Goal: Transaction & Acquisition: Obtain resource

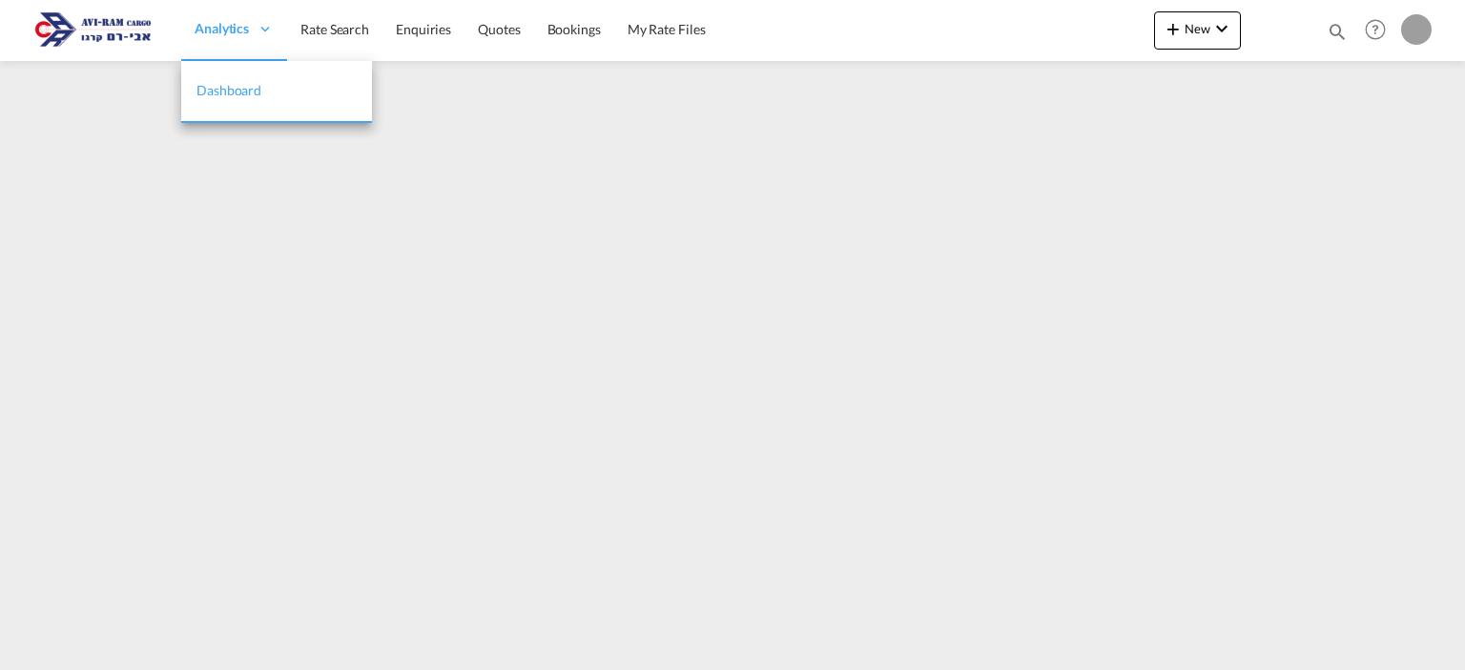
click at [208, 37] on span "Analytics" at bounding box center [222, 28] width 54 height 19
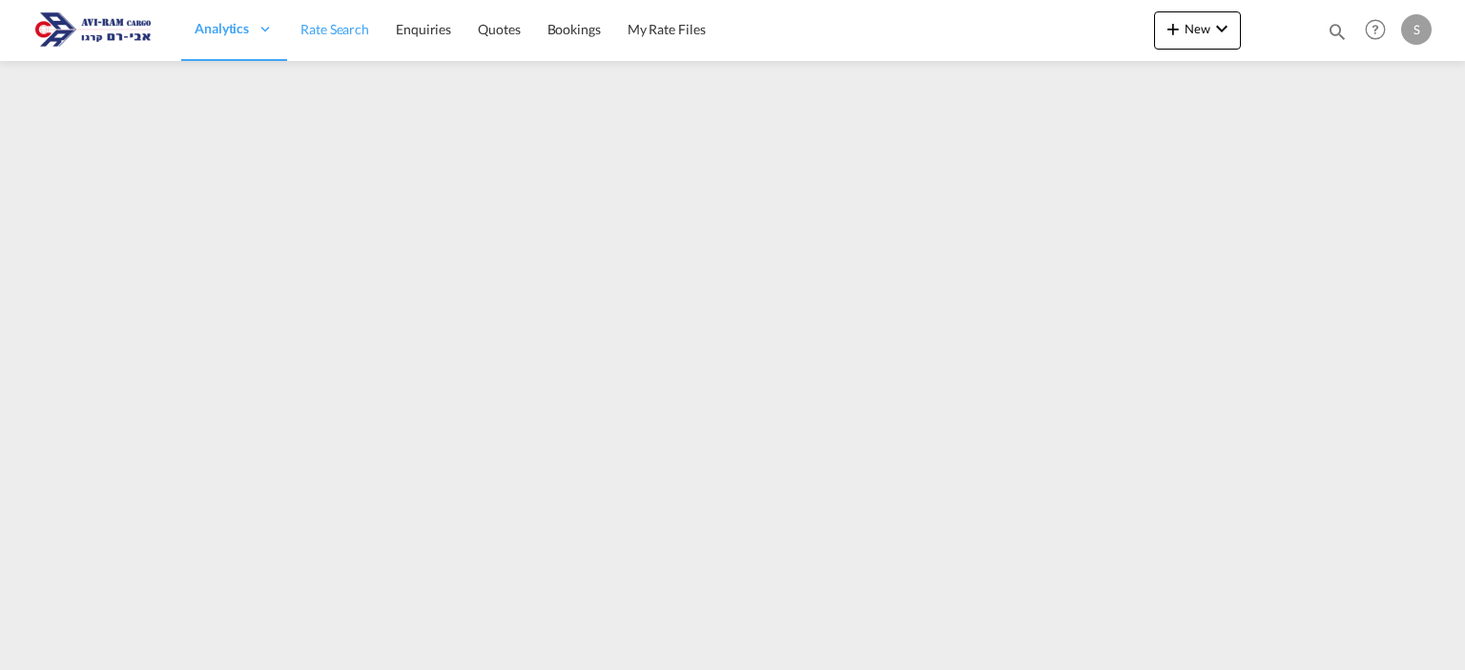
click at [328, 28] on span "Rate Search" at bounding box center [334, 29] width 69 height 16
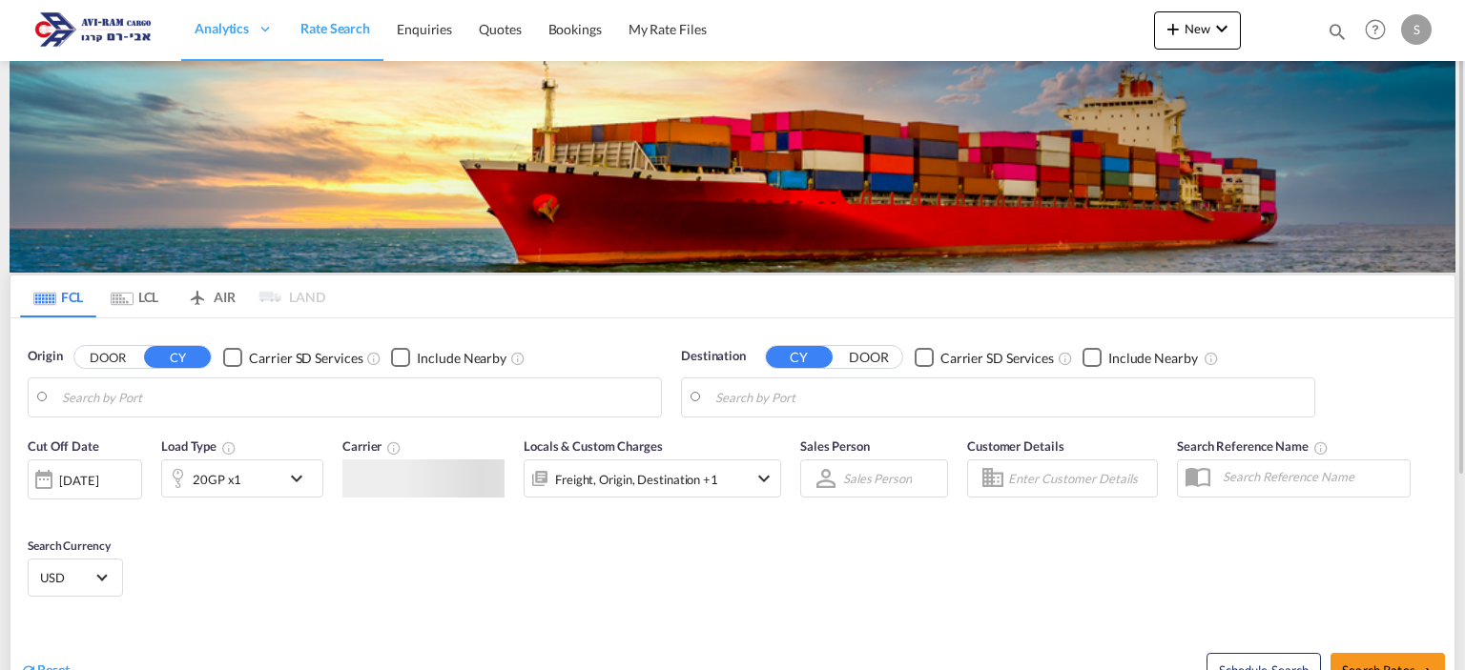
type input "[GEOGRAPHIC_DATA], [GEOGRAPHIC_DATA]"
type input "Ashdod, ILASH"
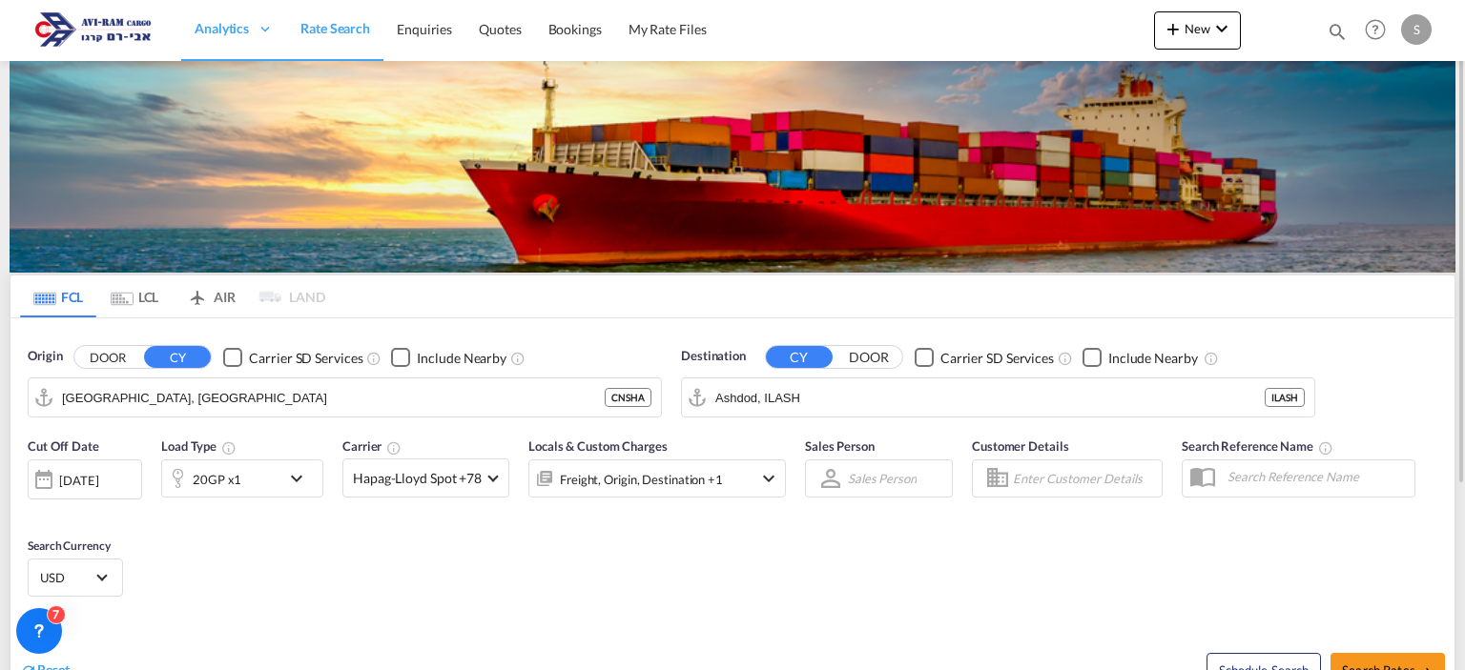
click at [150, 304] on md-tab-item "LCL" at bounding box center [134, 297] width 76 height 42
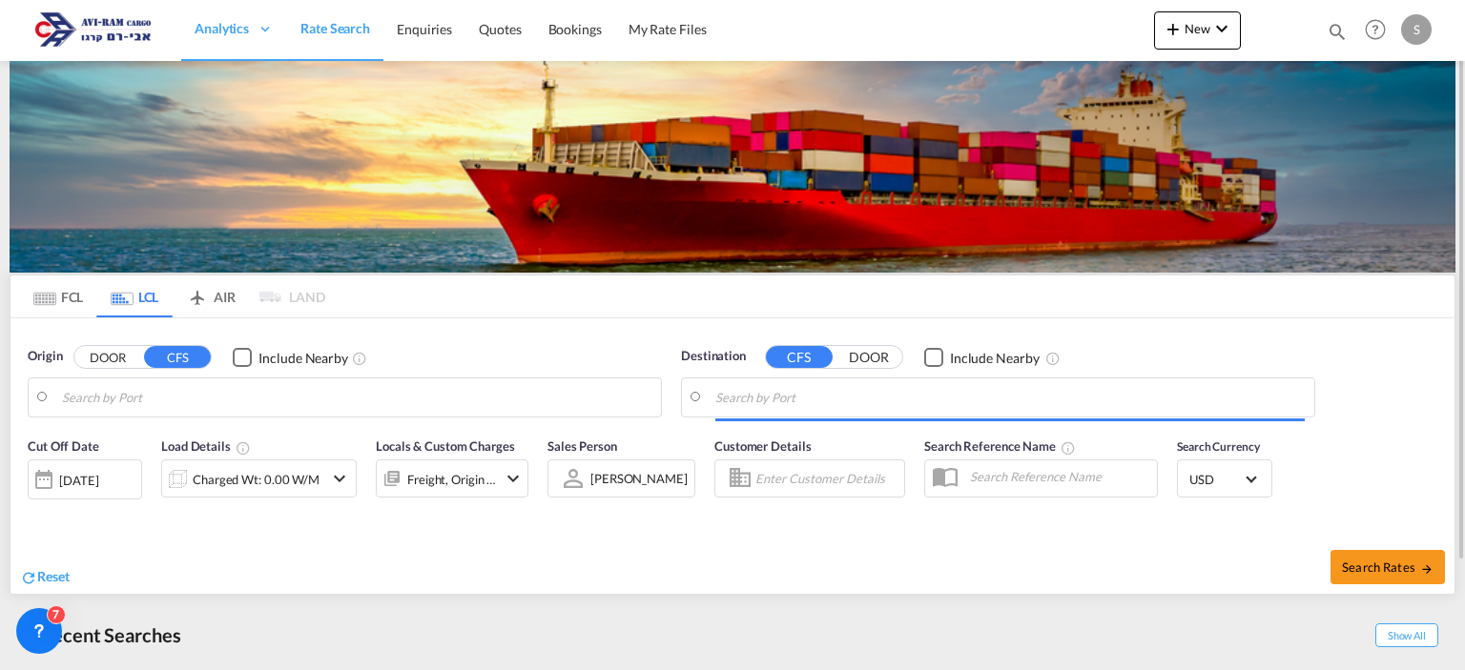
type input "Koper, SIKOP"
type input "Ashdod, ILASH"
click at [127, 394] on input "Koper, SIKOP" at bounding box center [356, 397] width 589 height 29
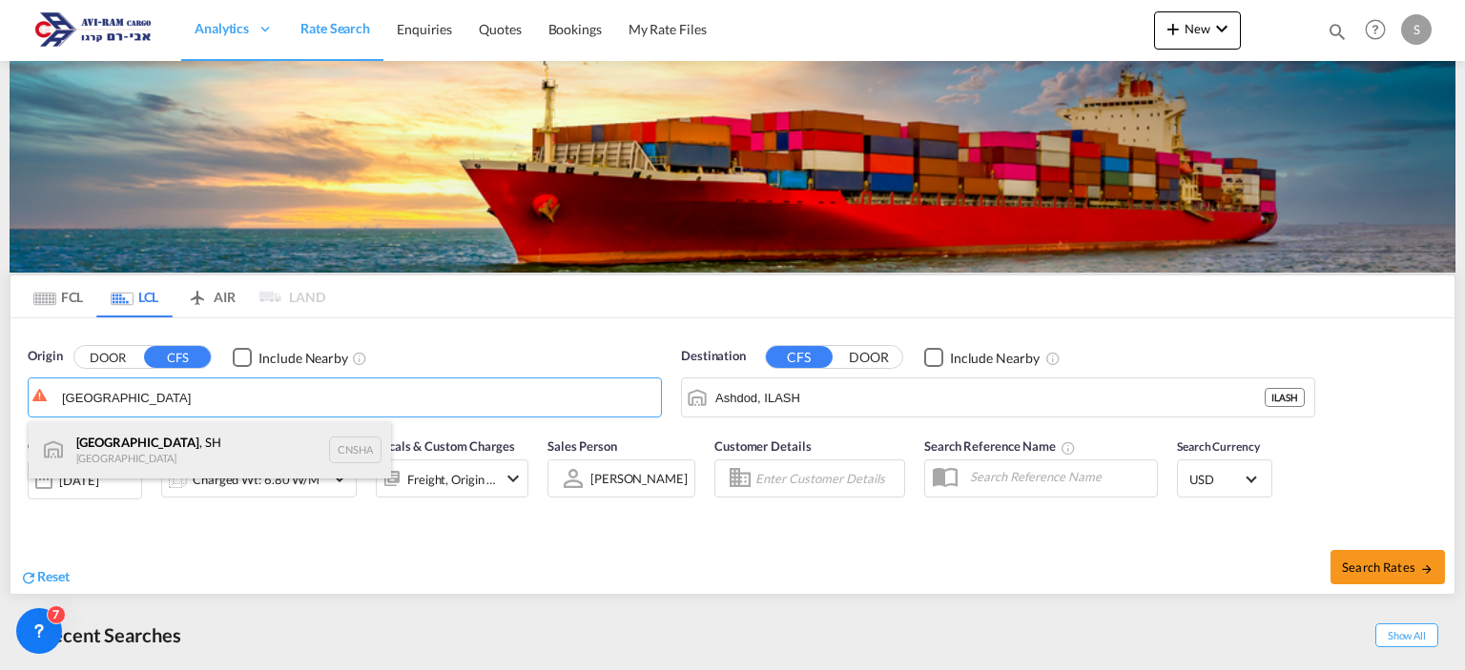
click at [122, 449] on div "[GEOGRAPHIC_DATA] , SH China CNSHA" at bounding box center [210, 450] width 362 height 57
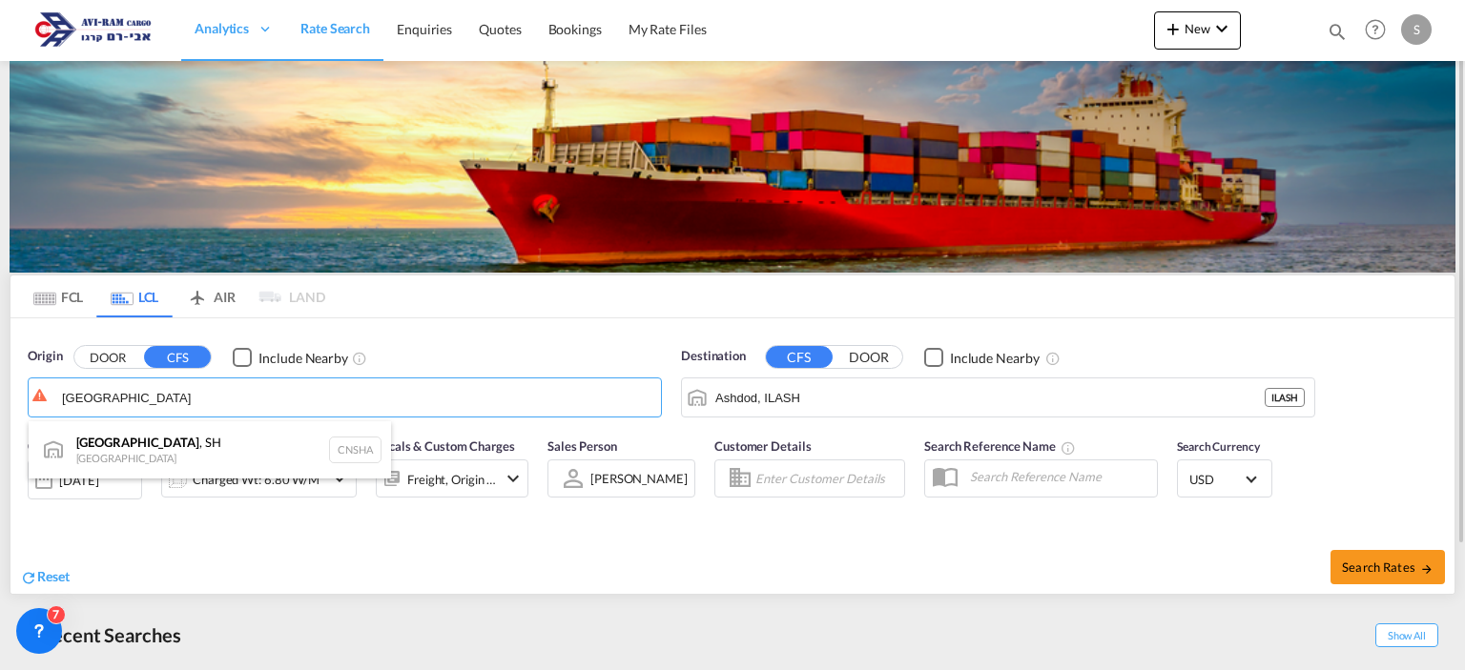
type input "[GEOGRAPHIC_DATA], SH, CNSHA"
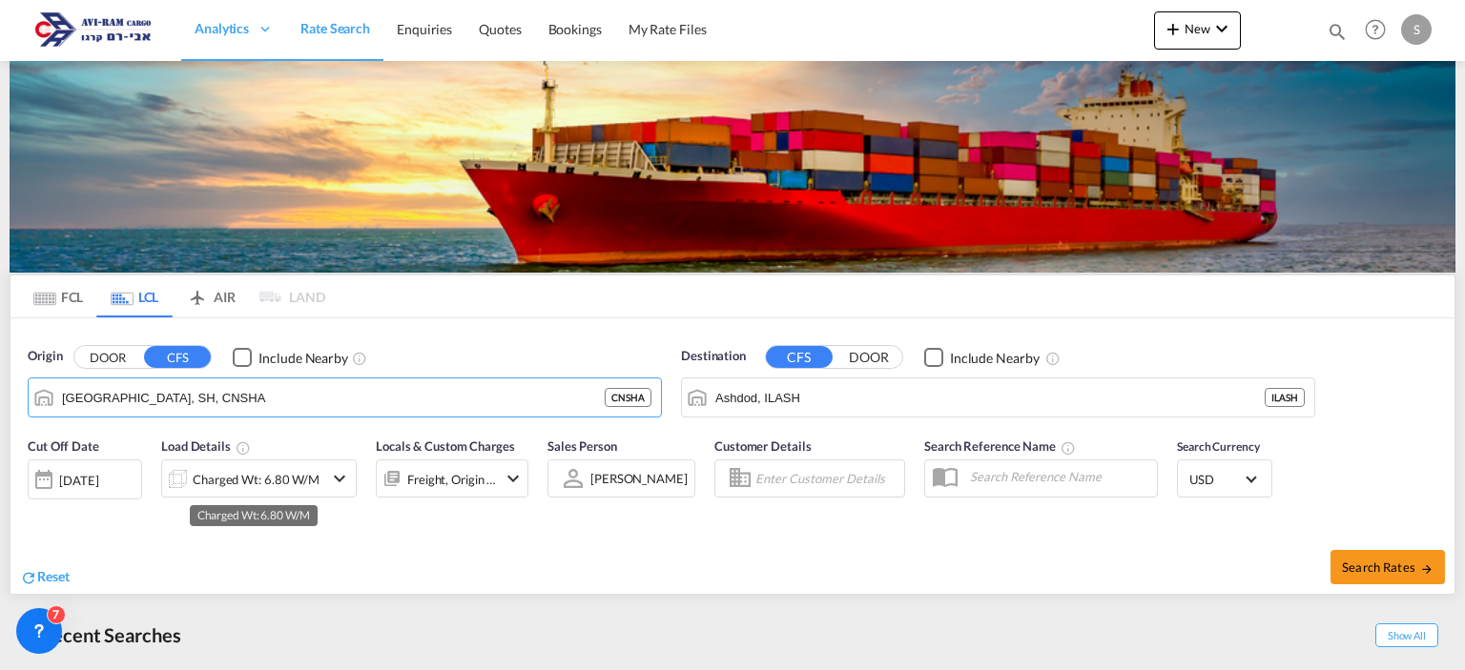
click at [279, 482] on div "Charged Wt: 6.80 W/M" at bounding box center [256, 479] width 127 height 27
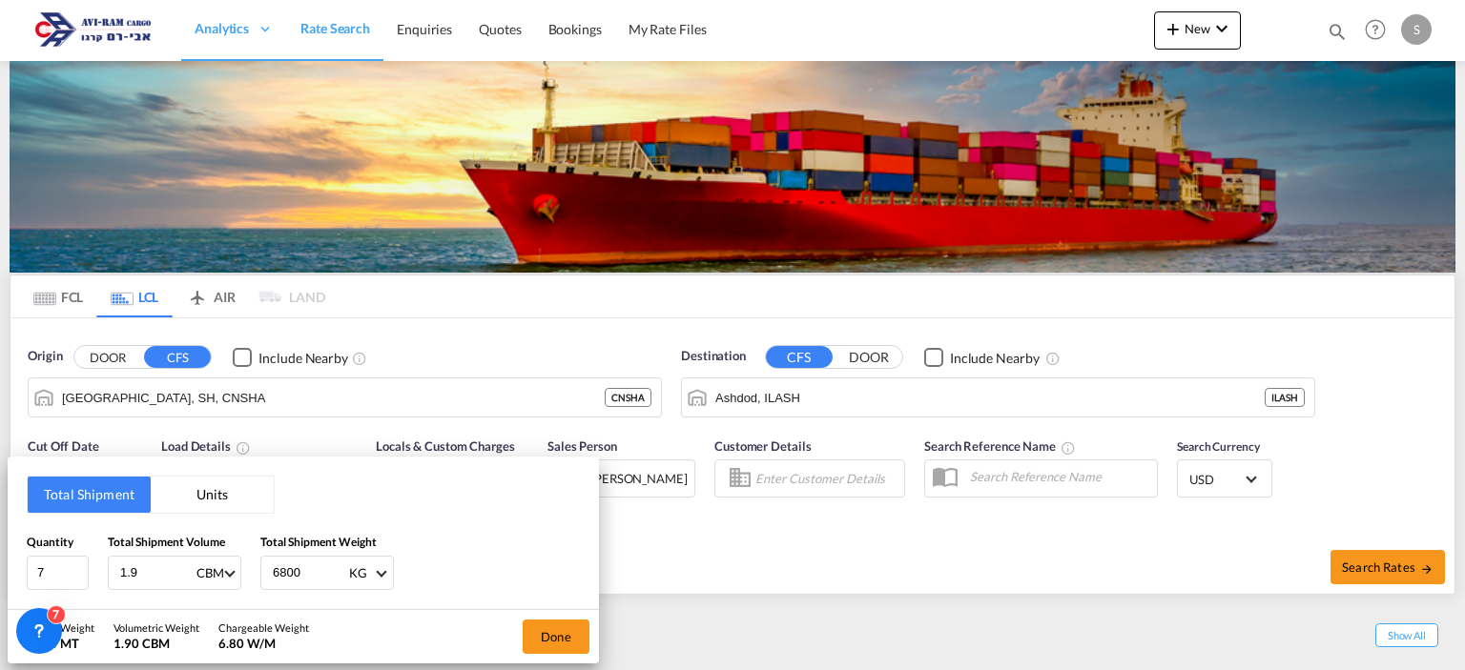
drag, startPoint x: 154, startPoint y: 567, endPoint x: 95, endPoint y: 594, distance: 64.0
click at [95, 594] on div "Total Shipment Units Quantity 7 Total Shipment Volume 1.9 CBM CBM CFT Total Shi…" at bounding box center [303, 533] width 591 height 153
type input "10.28"
drag, startPoint x: 302, startPoint y: 569, endPoint x: 246, endPoint y: 603, distance: 65.4
click at [246, 603] on div "Total Shipment Units Quantity 7 Total Shipment Volume 10.28 CBM CBM CFT Total S…" at bounding box center [303, 533] width 591 height 153
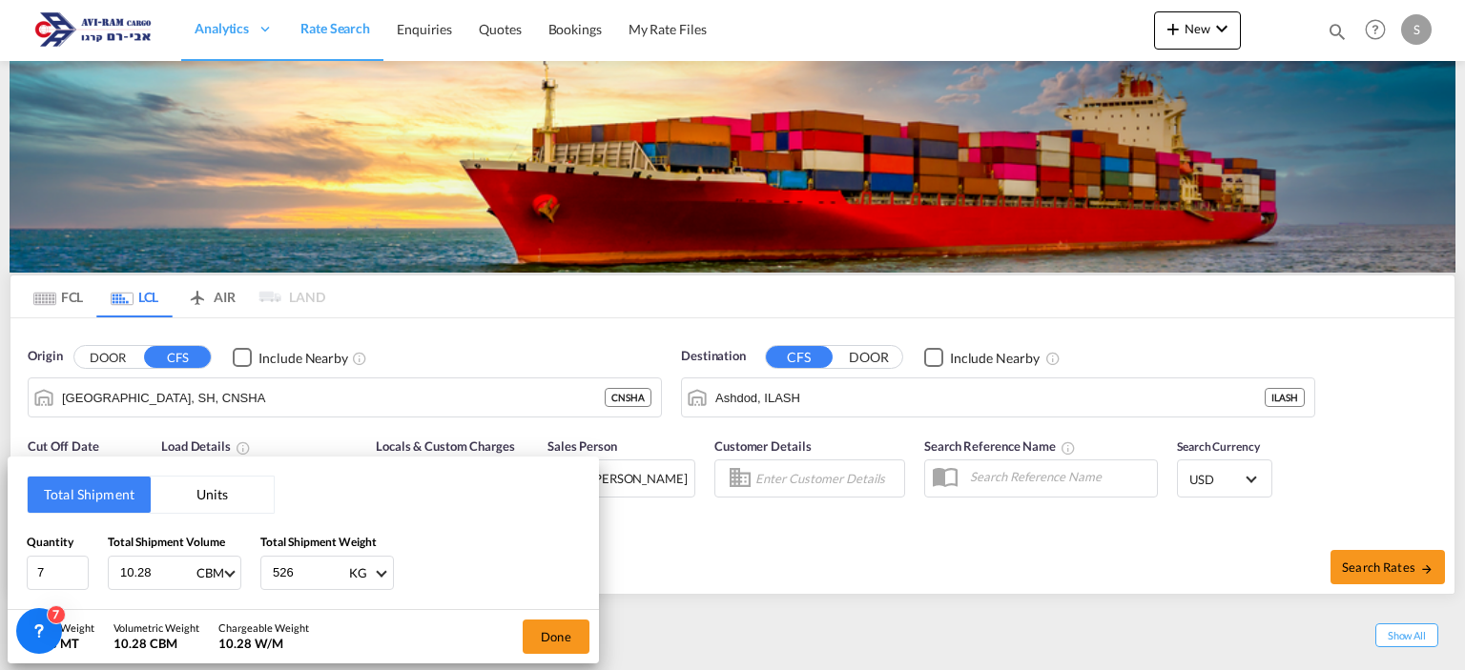
type input "5262"
click at [565, 633] on button "Done" at bounding box center [556, 637] width 67 height 34
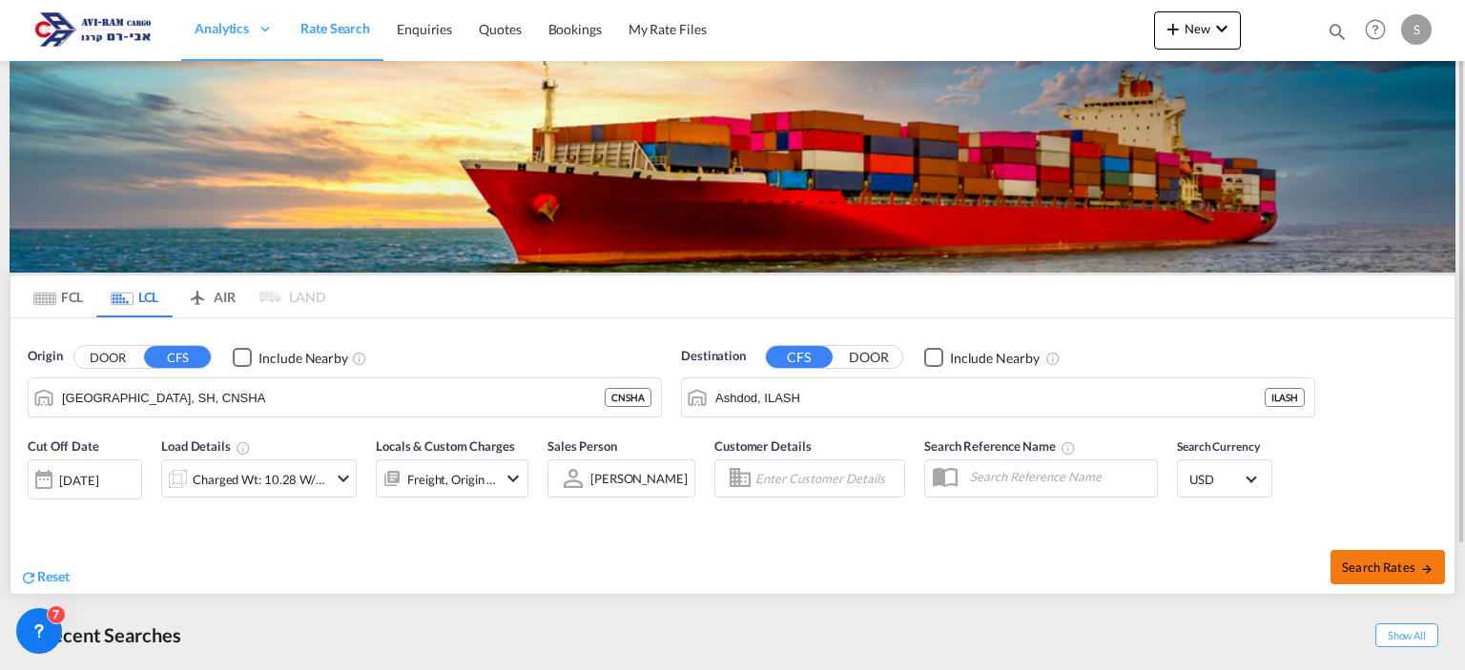
click at [1359, 571] on span "Search Rates" at bounding box center [1388, 567] width 92 height 15
type input "CNSHA to ILASH / [DATE]"
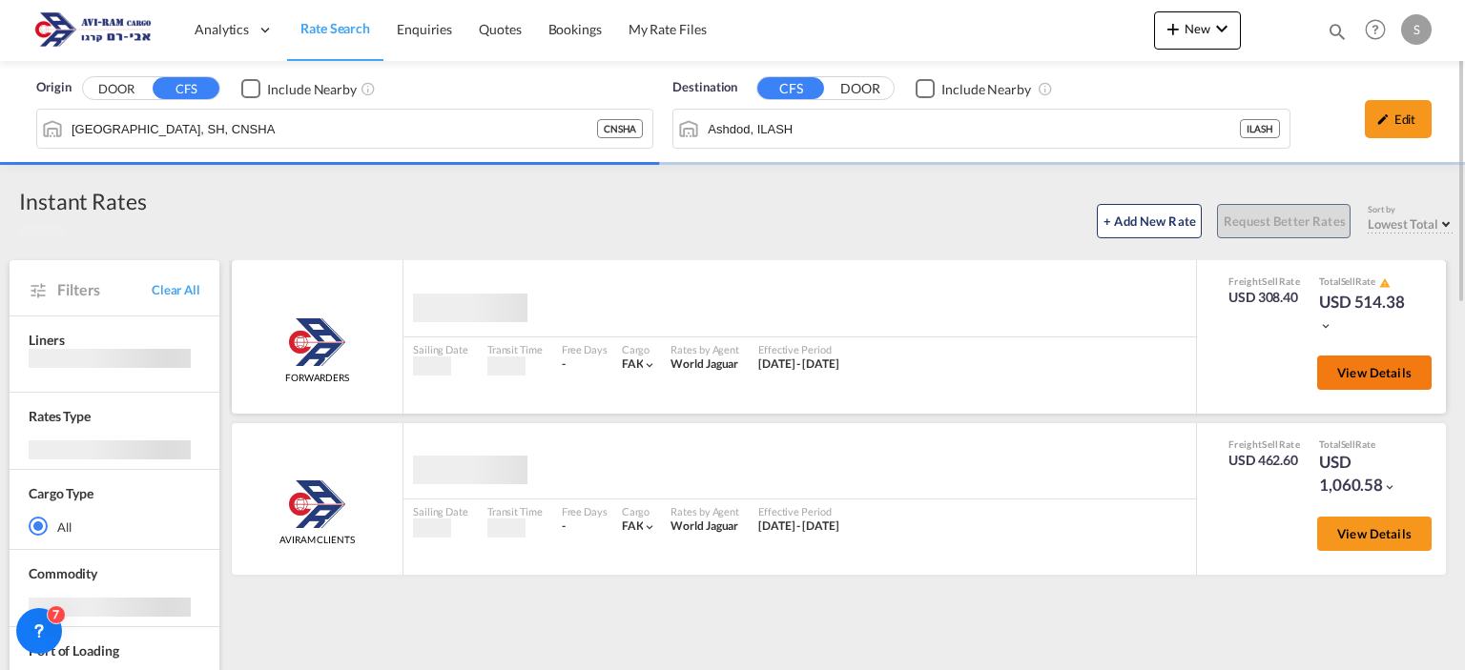
click at [1345, 369] on span "View Details" at bounding box center [1374, 372] width 74 height 15
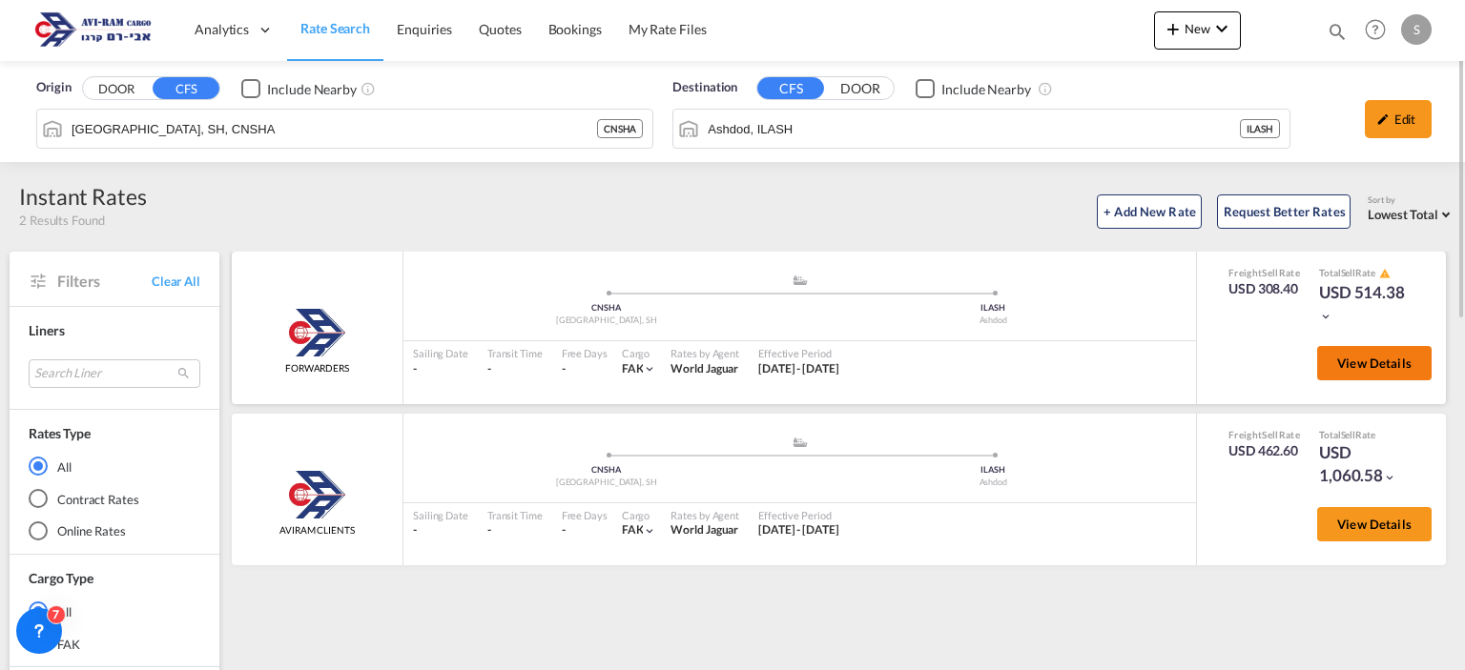
click at [1368, 360] on span "View Details" at bounding box center [1374, 363] width 74 height 15
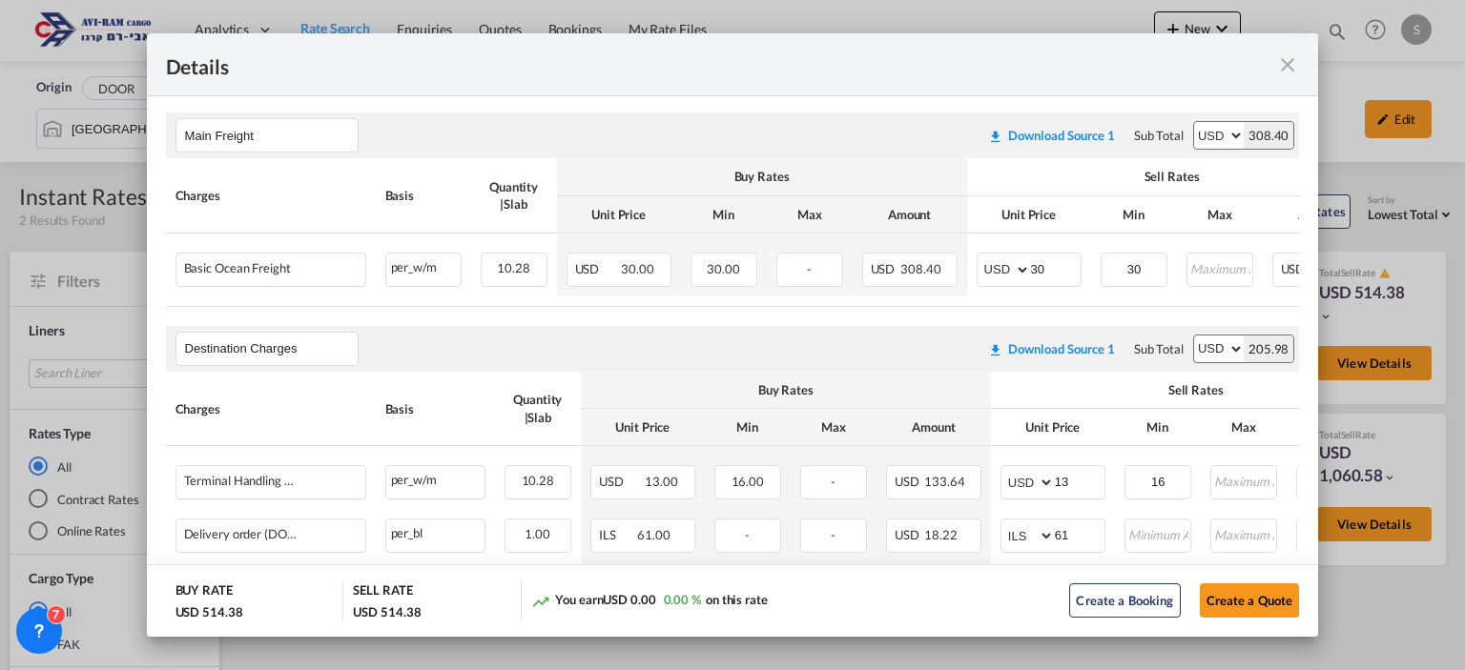
scroll to position [349, 0]
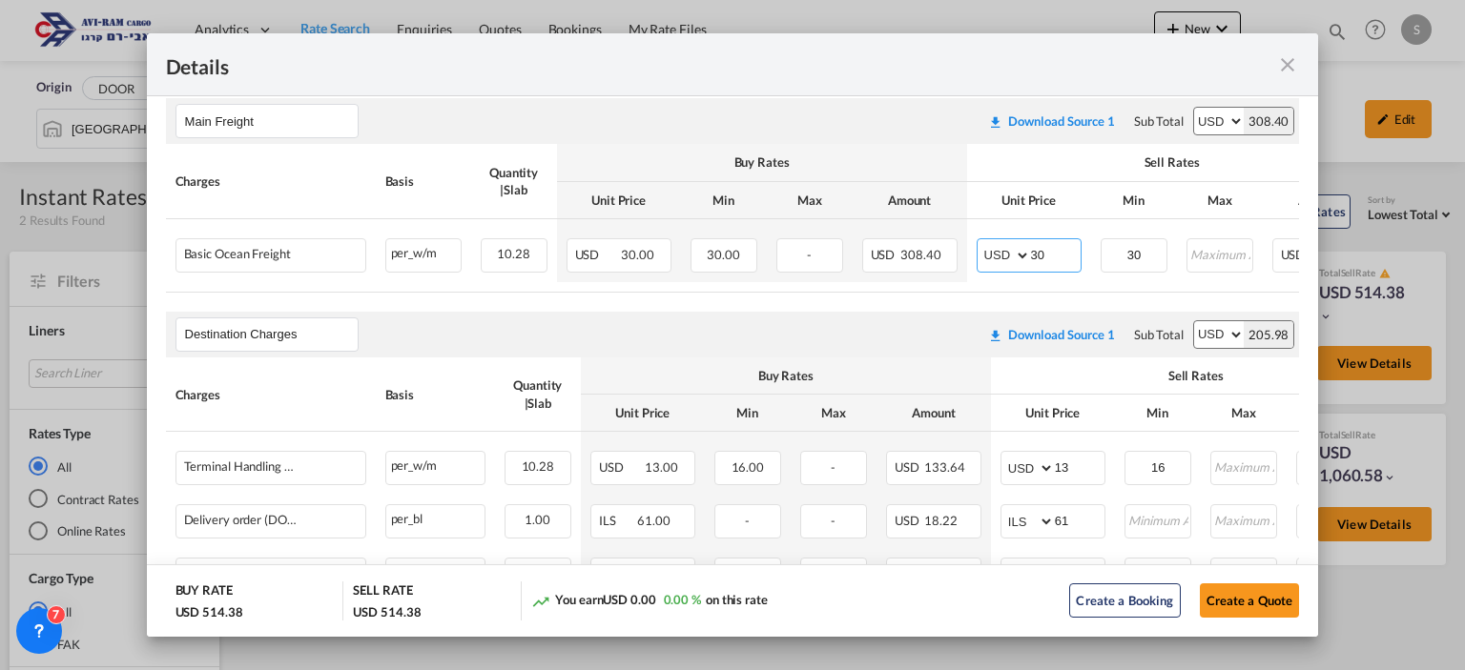
drag, startPoint x: 1060, startPoint y: 256, endPoint x: 988, endPoint y: 287, distance: 79.0
click at [988, 286] on table "Charges Basis Quantity | Slab Buy Rates Sell Rates Comments Action Unit Price M…" at bounding box center [841, 218] width 1351 height 148
type input "40"
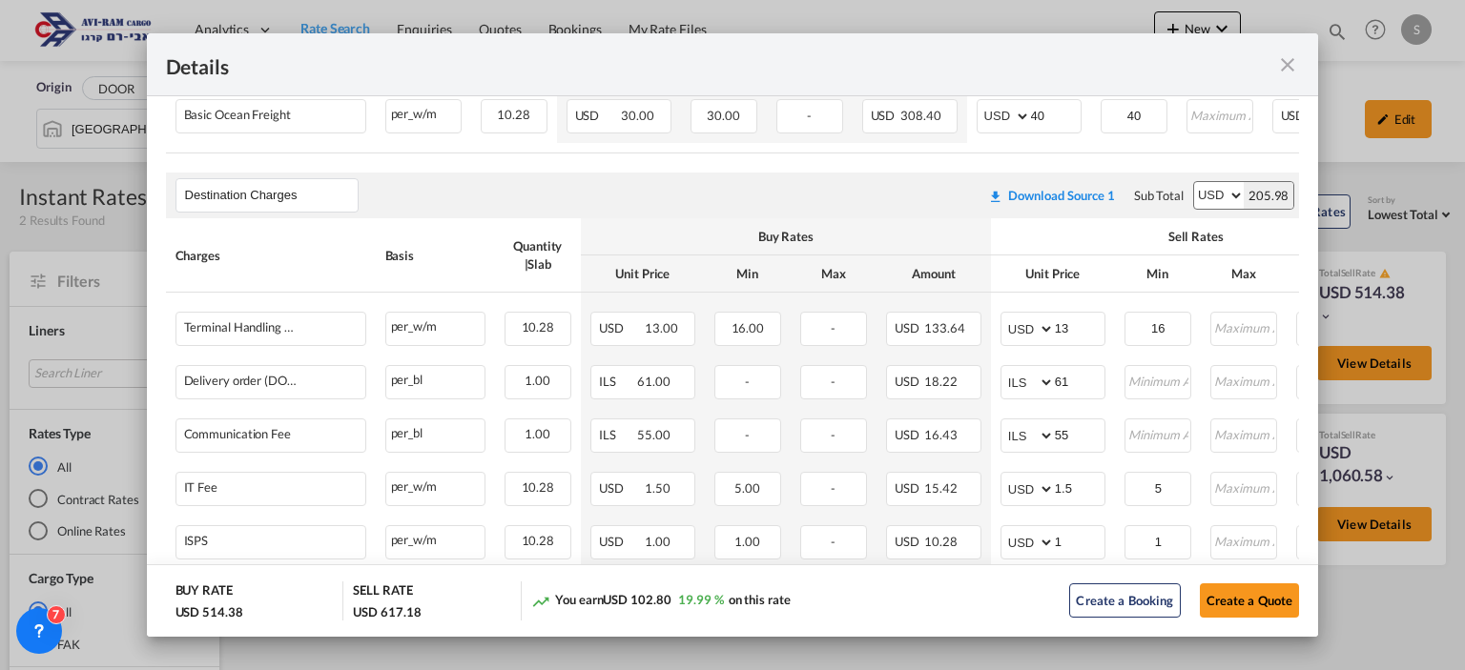
scroll to position [523, 0]
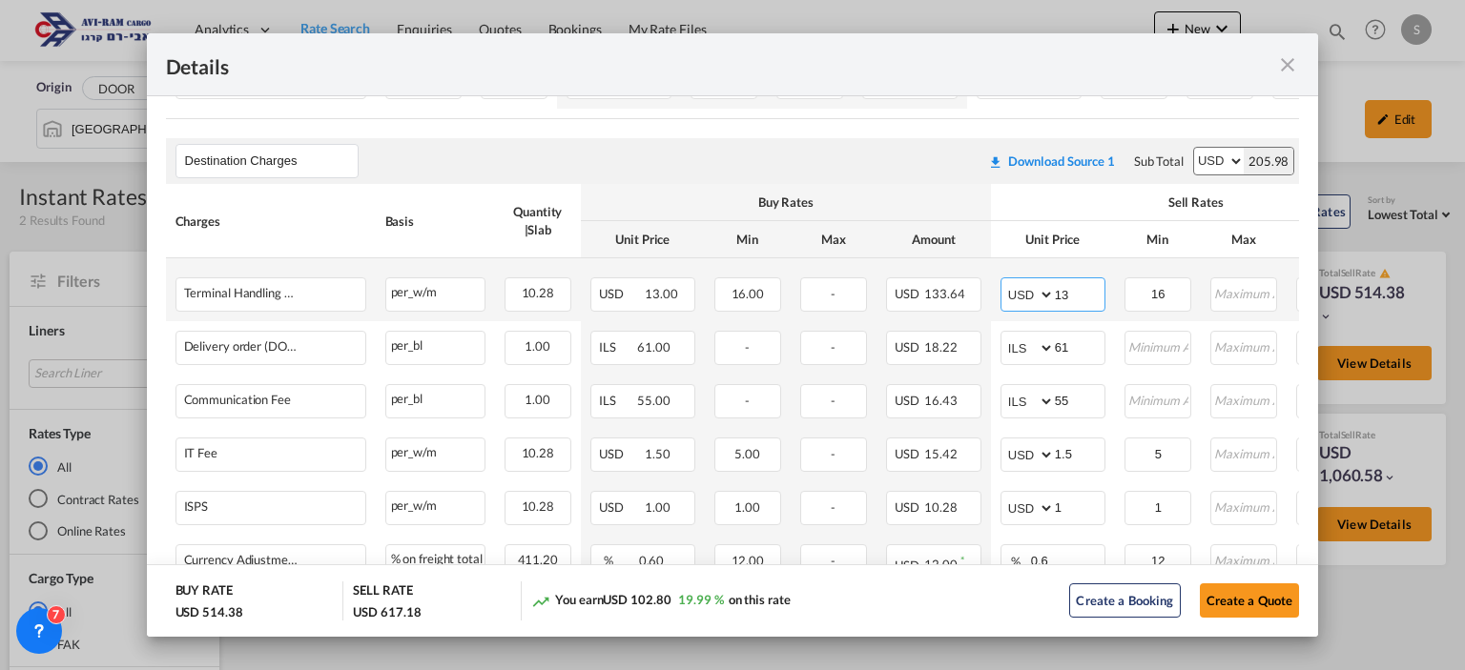
drag, startPoint x: 1084, startPoint y: 302, endPoint x: 1013, endPoint y: 323, distance: 74.5
click at [1014, 321] on td "AED AFN ALL AMD ANG AOA ARS AUD AWG AZN BAM BBD BDT BGN BHD BIF BMD BND [PERSON…" at bounding box center [1053, 289] width 124 height 63
type input "16"
type input "116"
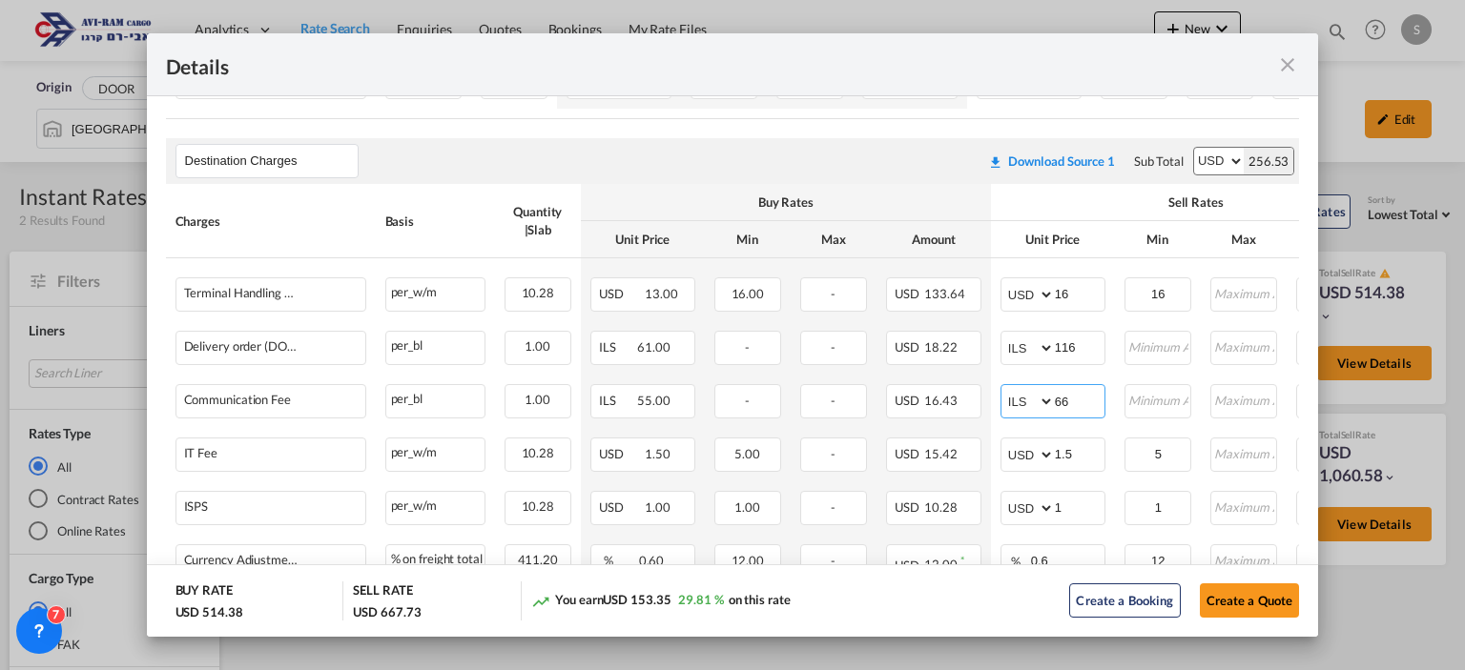
type input "66"
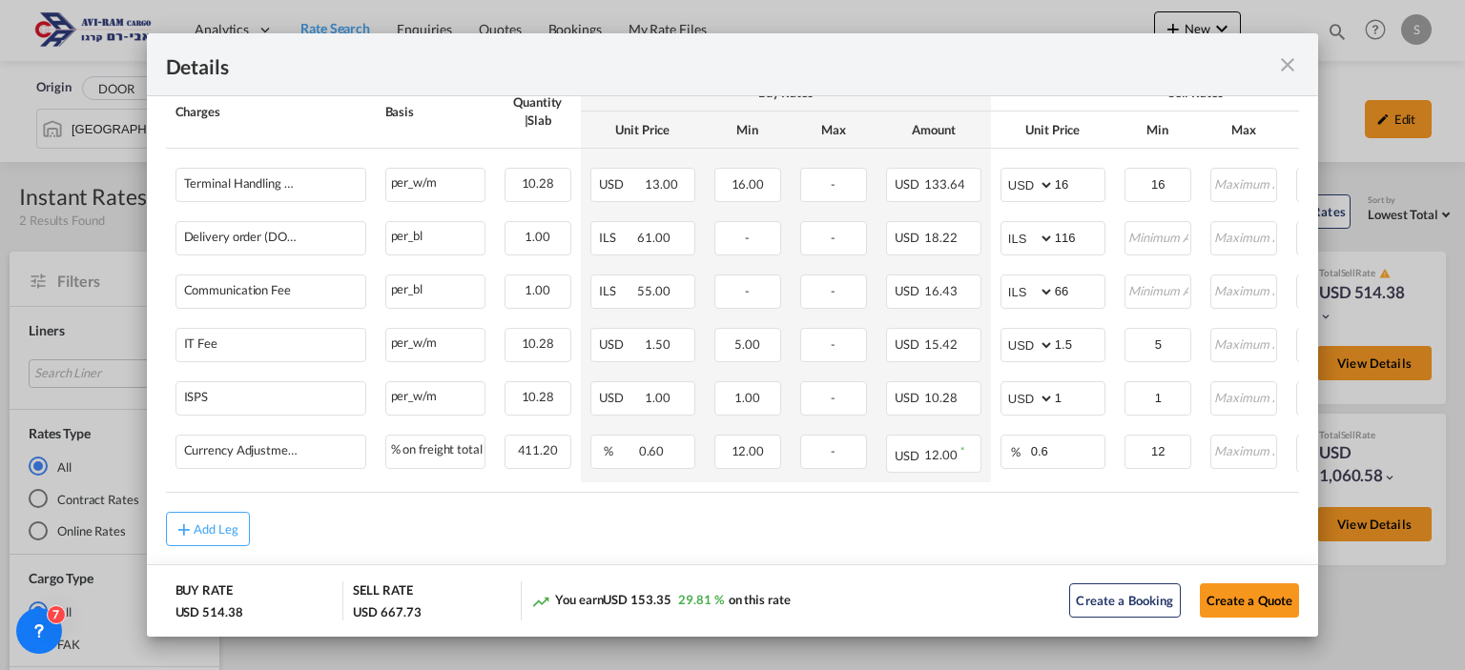
scroll to position [658, 0]
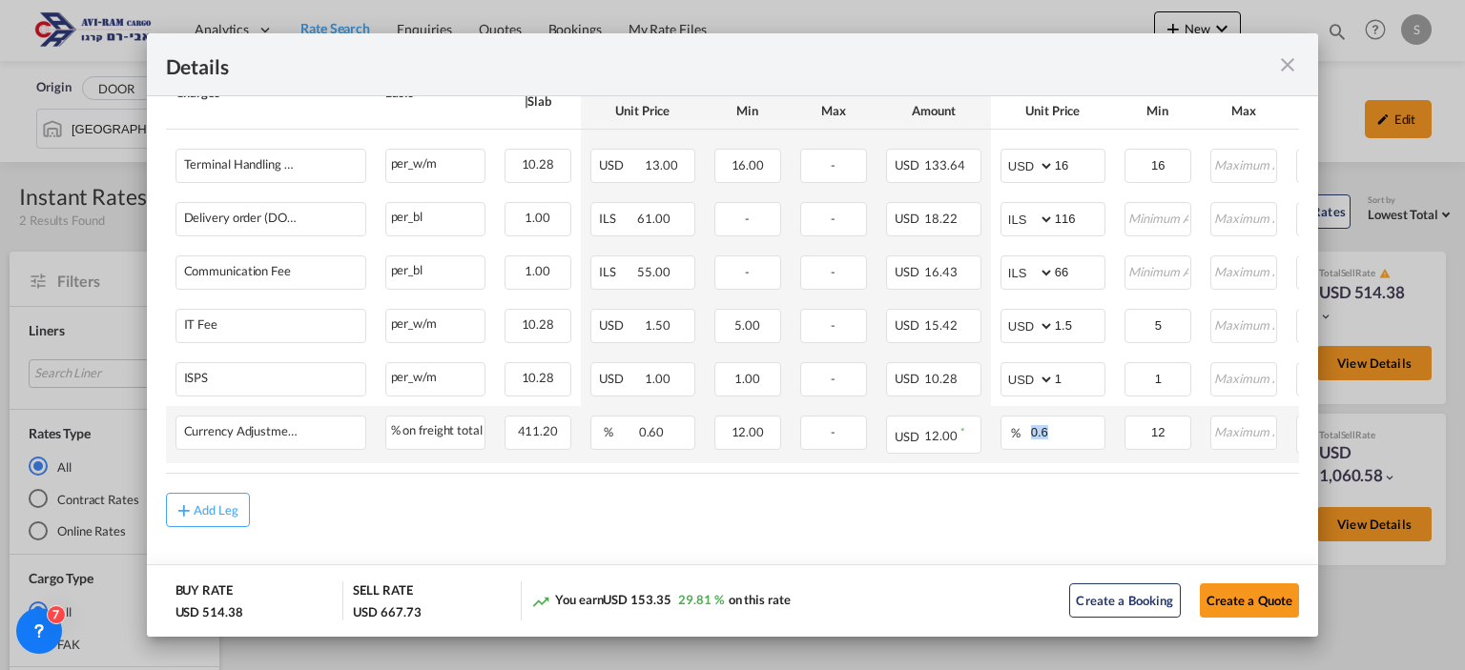
drag, startPoint x: 1011, startPoint y: 467, endPoint x: 1082, endPoint y: 449, distance: 73.8
click at [1088, 442] on table "Charges Basis Quantity | Slab Buy Rates Sell Rates Comments Action Unit Price M…" at bounding box center [853, 264] width 1375 height 419
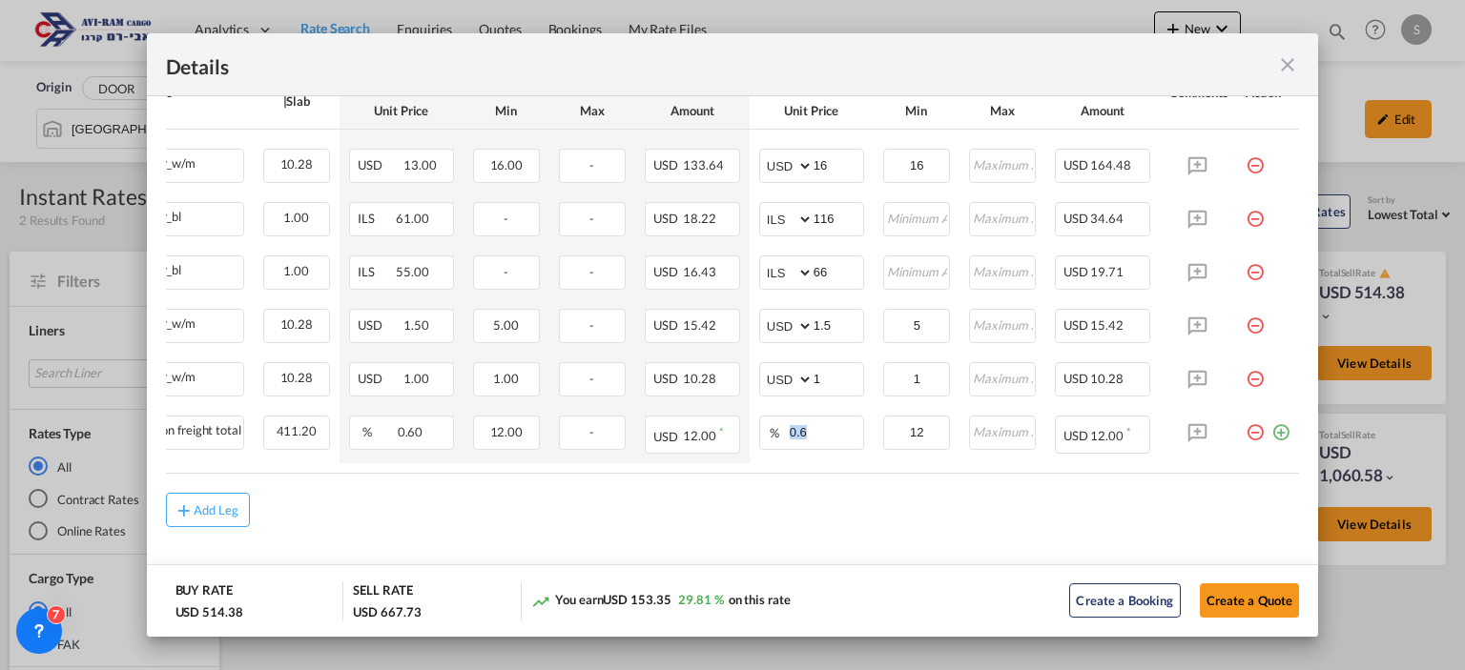
scroll to position [0, 256]
click at [1271, 428] on md-icon "icon-plus-circle-outline green-400-fg" at bounding box center [1280, 425] width 19 height 19
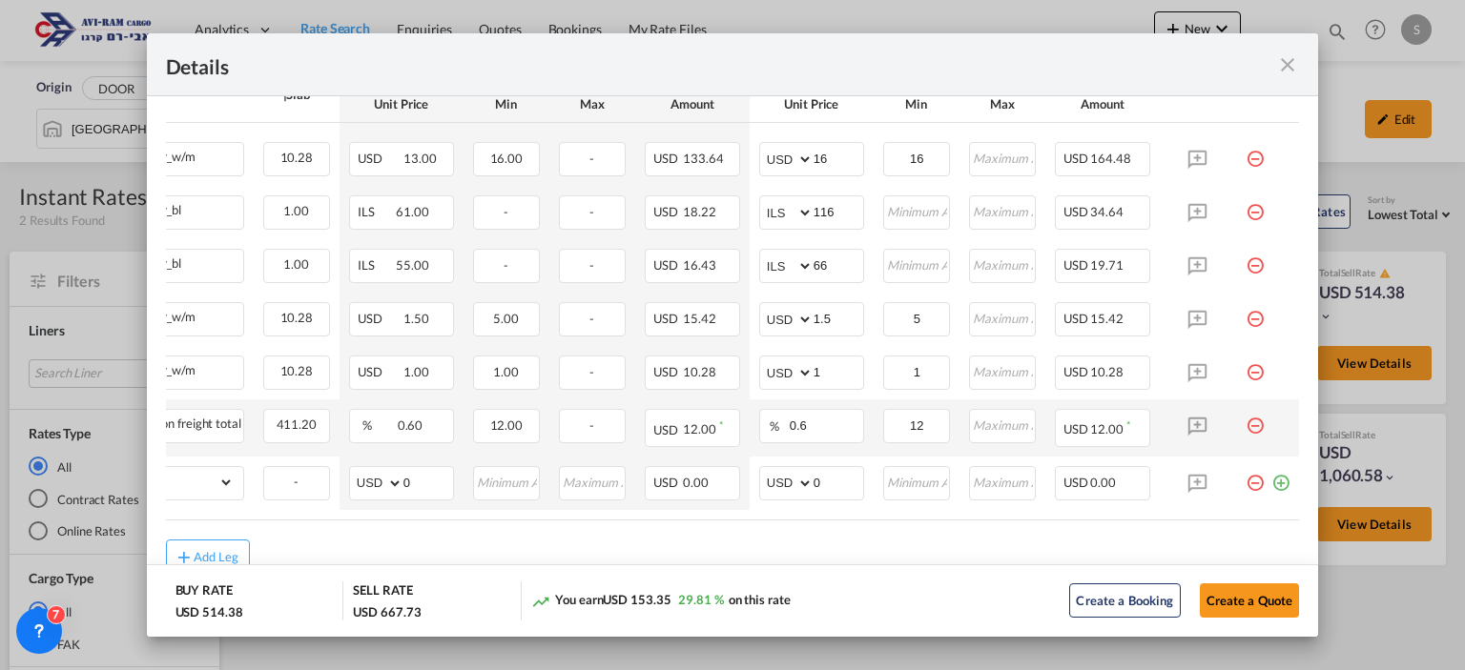
scroll to position [0, 0]
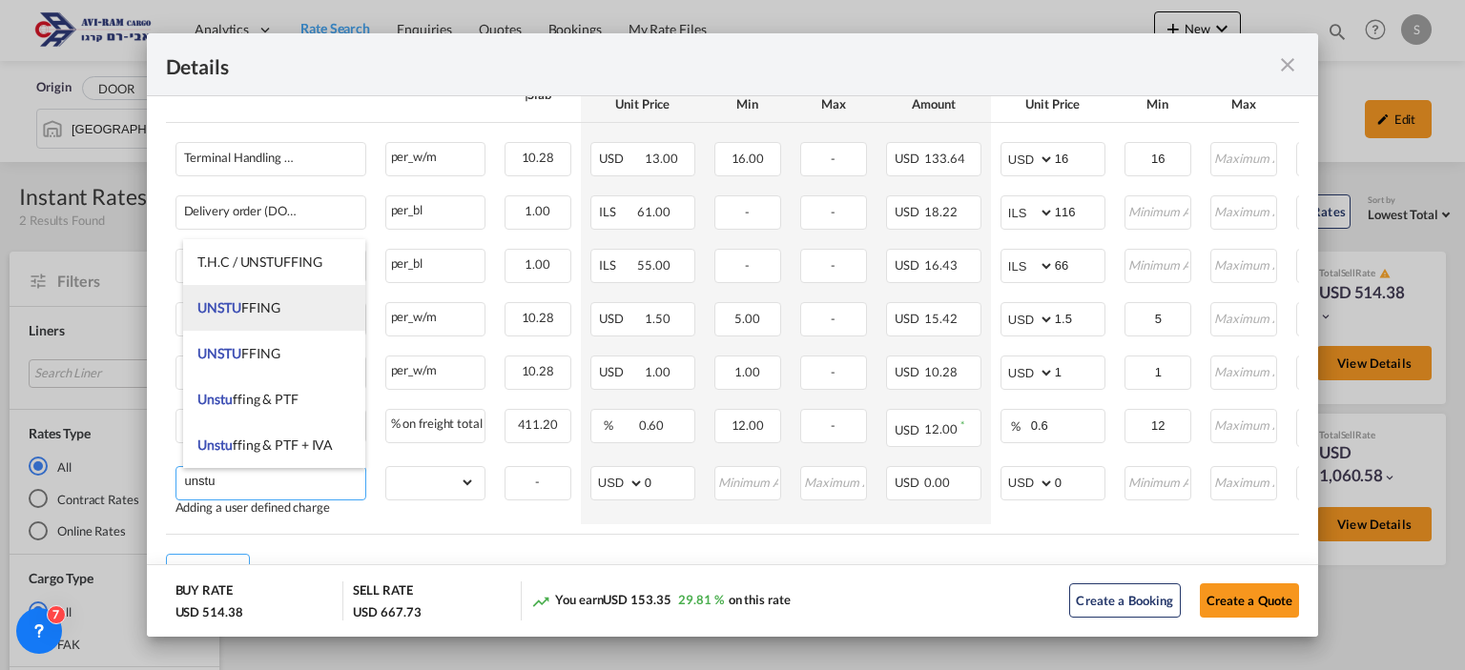
click at [290, 316] on li "UNSTU FFING" at bounding box center [273, 308] width 181 height 46
type input "UNSTUFFING"
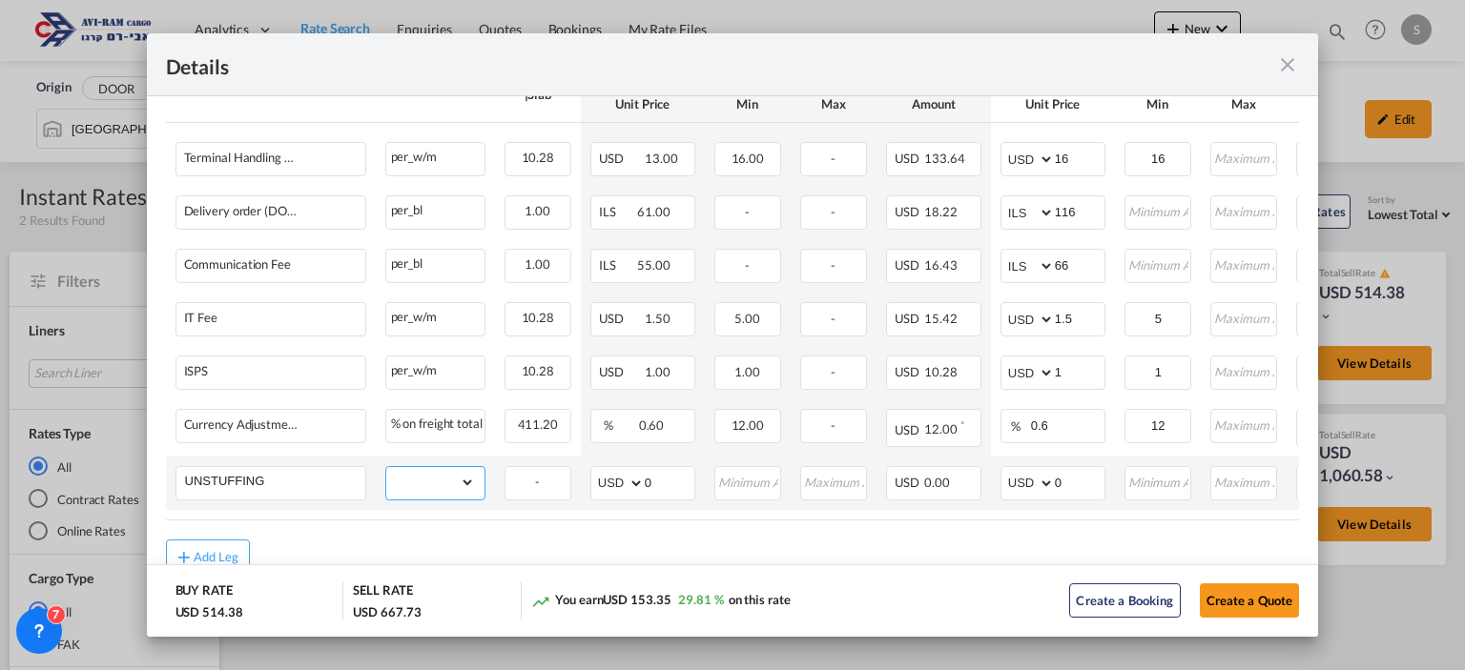
click at [395, 473] on select "gross_weight volumetric_weight per_shipment per_bl per_km per_hawb per_kg flat …" at bounding box center [430, 482] width 89 height 31
select select "per_ton"
click at [386, 468] on select "gross_weight volumetric_weight per_shipment per_bl per_km per_hawb per_kg flat …" at bounding box center [430, 482] width 89 height 31
drag, startPoint x: 1071, startPoint y: 476, endPoint x: 1015, endPoint y: 503, distance: 62.3
click at [1015, 503] on td "AED AFN ALL AMD ANG AOA ARS AUD AWG AZN BAM BBD BDT BGN BHD BIF BMD BND [PERSON…" at bounding box center [1053, 483] width 124 height 53
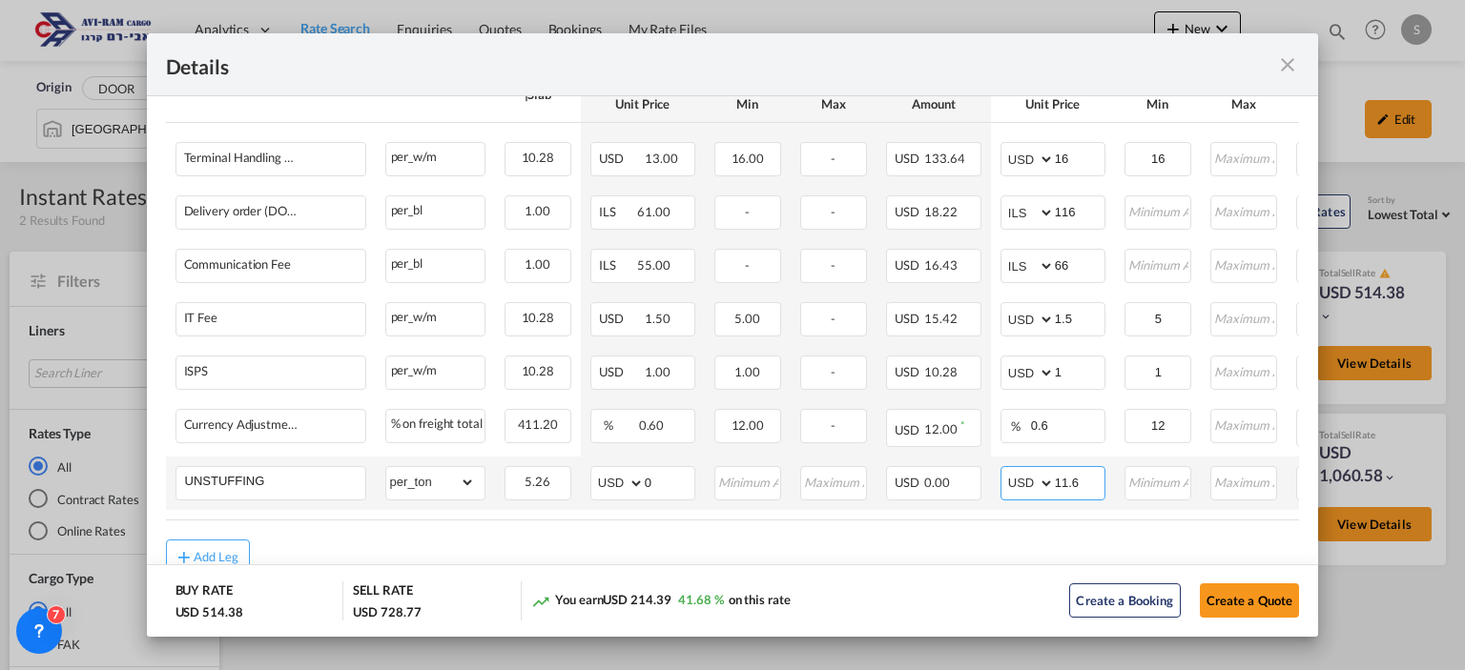
type input "11.6"
type input "12"
click at [1217, 598] on button "Create a Quote" at bounding box center [1250, 601] width 100 height 34
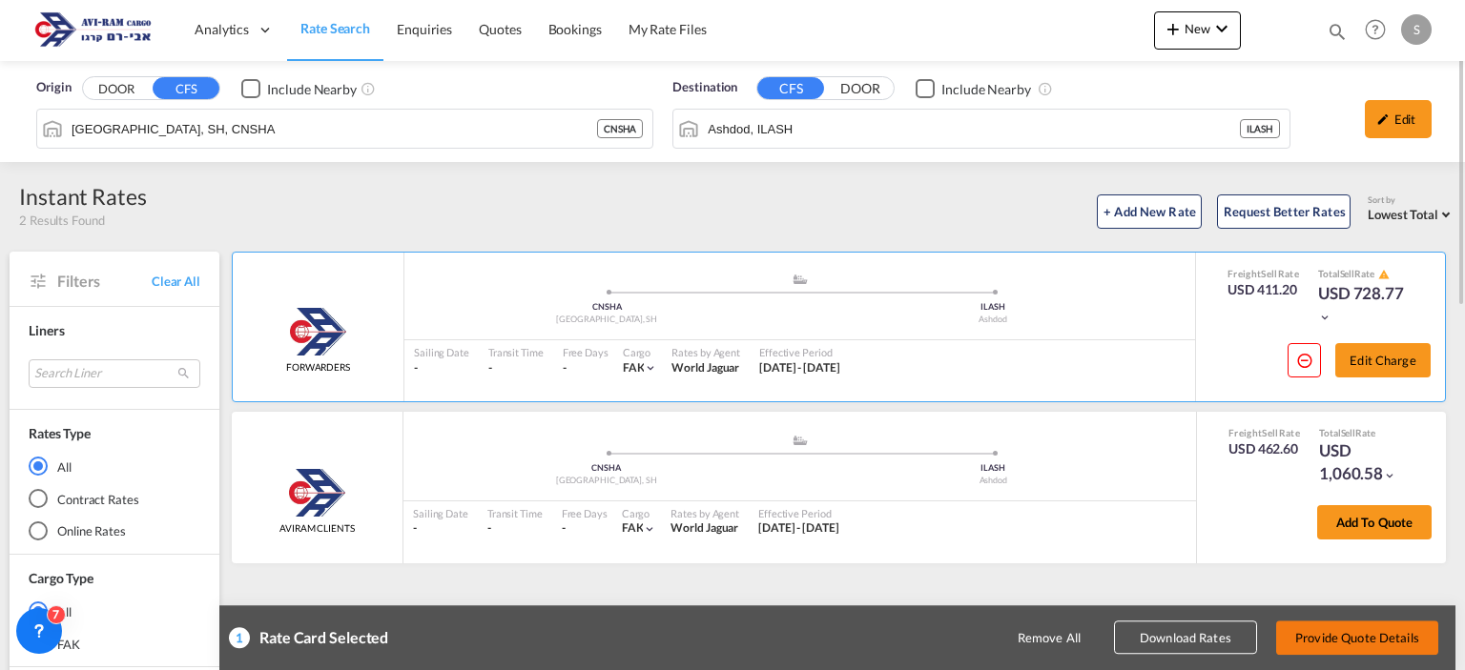
click at [1334, 632] on button "Provide Quote Details" at bounding box center [1357, 638] width 162 height 34
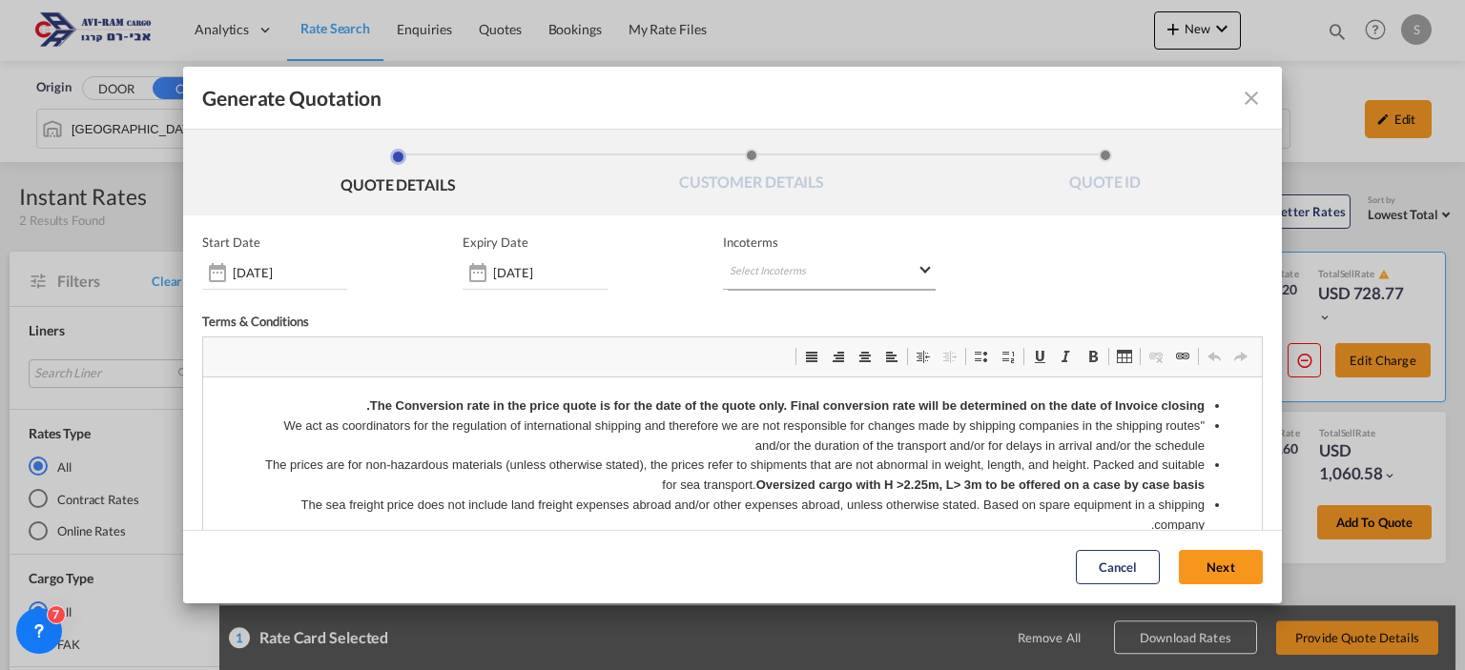
click at [805, 273] on md-select "Select Incoterms FAS - export Free Alongside Ship FAS - import Free Alongside S…" at bounding box center [829, 273] width 212 height 34
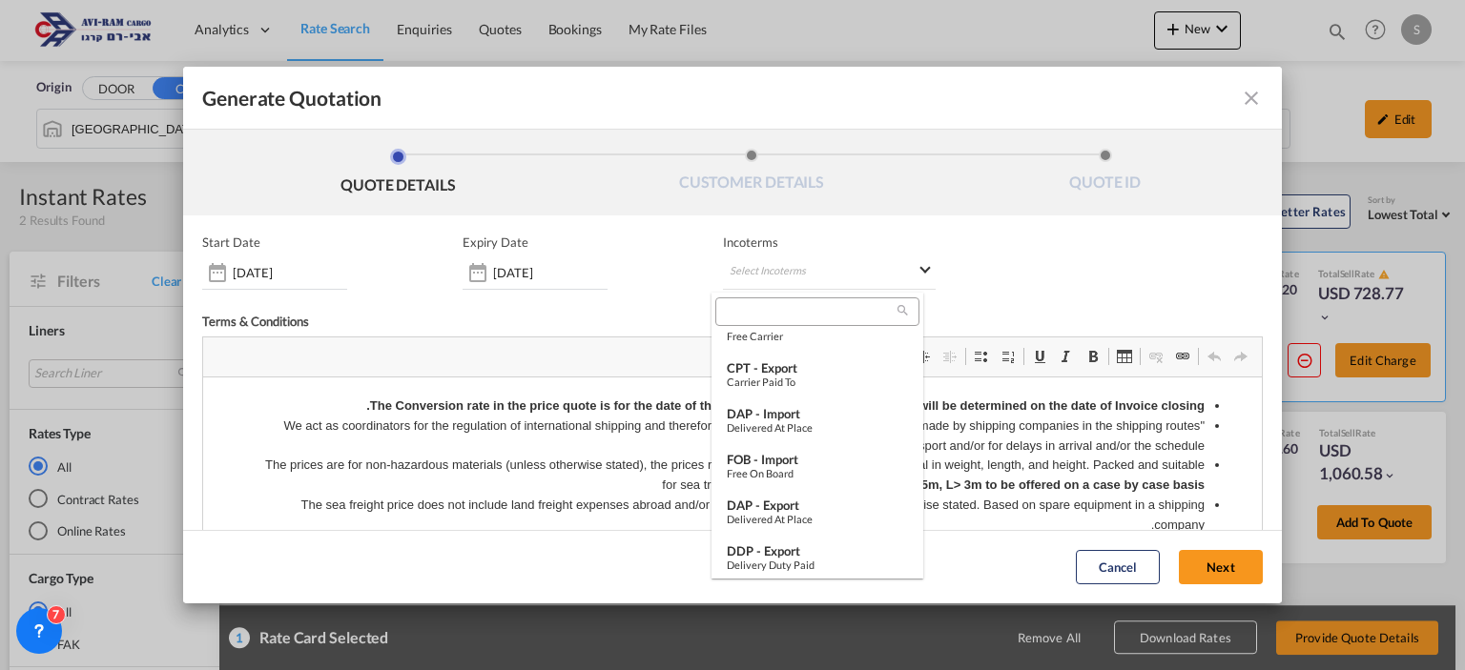
scroll to position [404, 0]
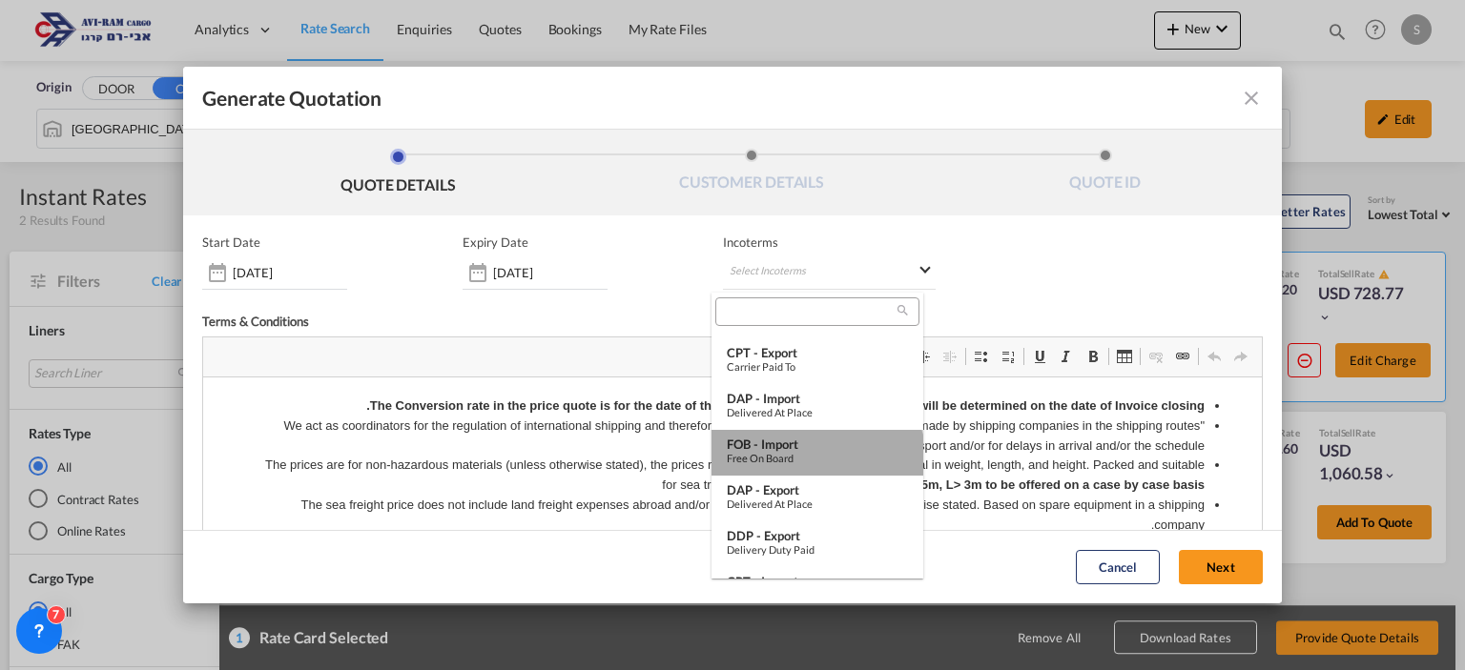
click at [816, 465] on md-option "FOB - import Free on Board" at bounding box center [817, 453] width 212 height 46
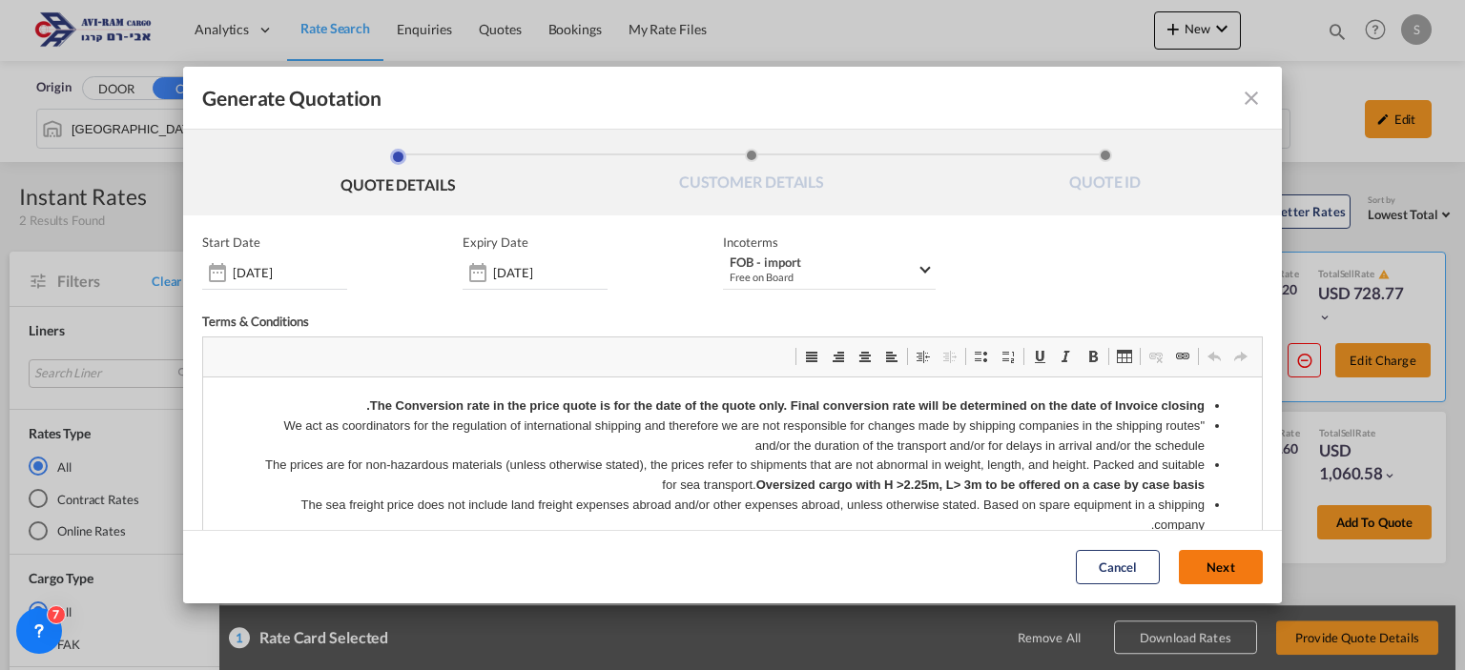
click at [1179, 567] on button "Next" at bounding box center [1221, 568] width 84 height 34
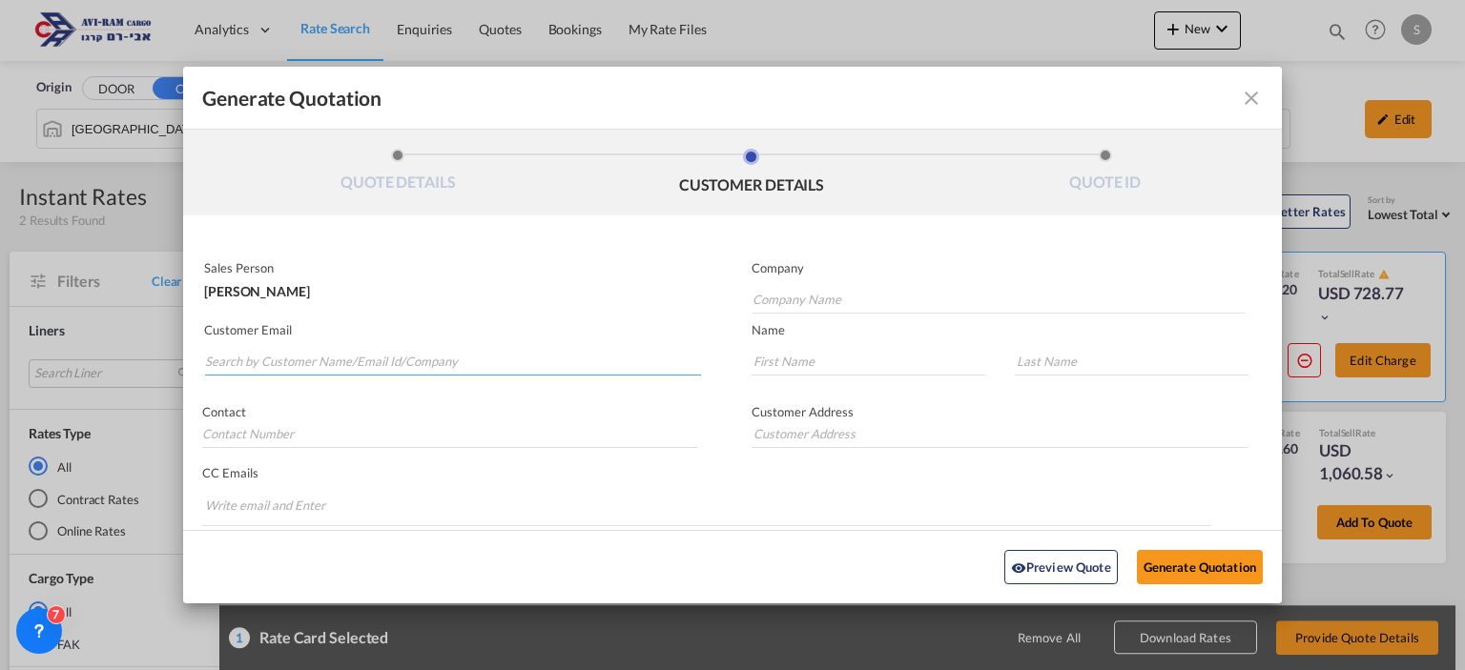
click at [464, 356] on input "Search by Customer Name/Email Id/Company" at bounding box center [453, 361] width 496 height 29
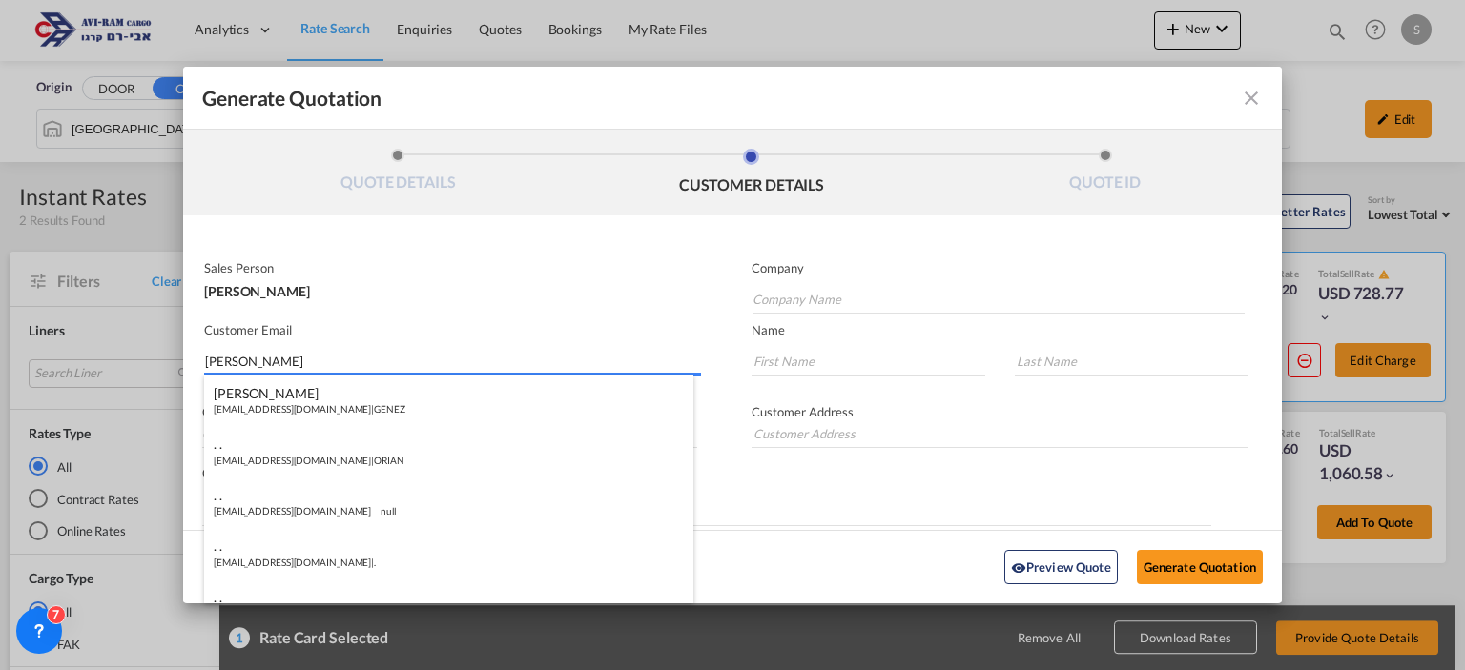
type input "[PERSON_NAME]"
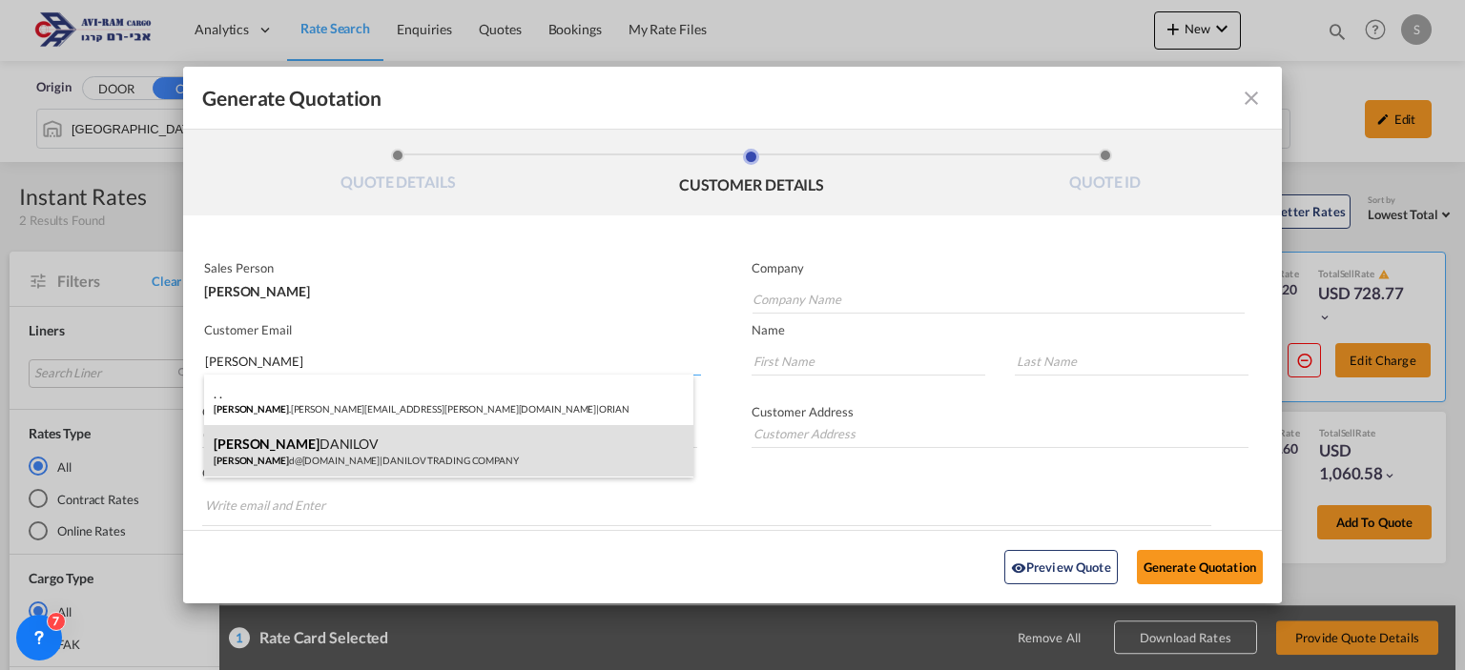
click at [333, 451] on div "[PERSON_NAME] [PERSON_NAME] [PERSON_NAME]@[PERSON_NAME][DOMAIN_NAME] | DANILOV …" at bounding box center [448, 450] width 489 height 51
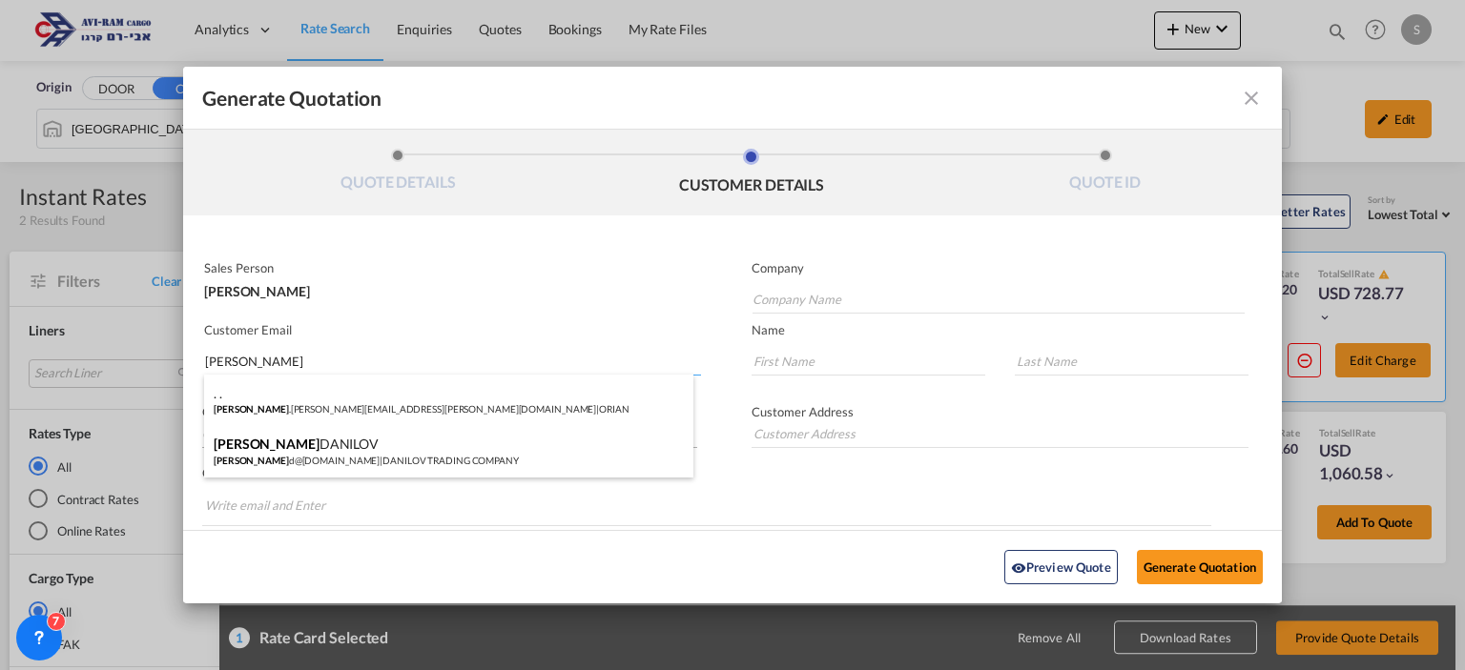
type input "DANILOV TRADING COMPANY"
type input "[EMAIL_ADDRESS][DOMAIN_NAME]"
type input "[PERSON_NAME]"
type input "DANILOV"
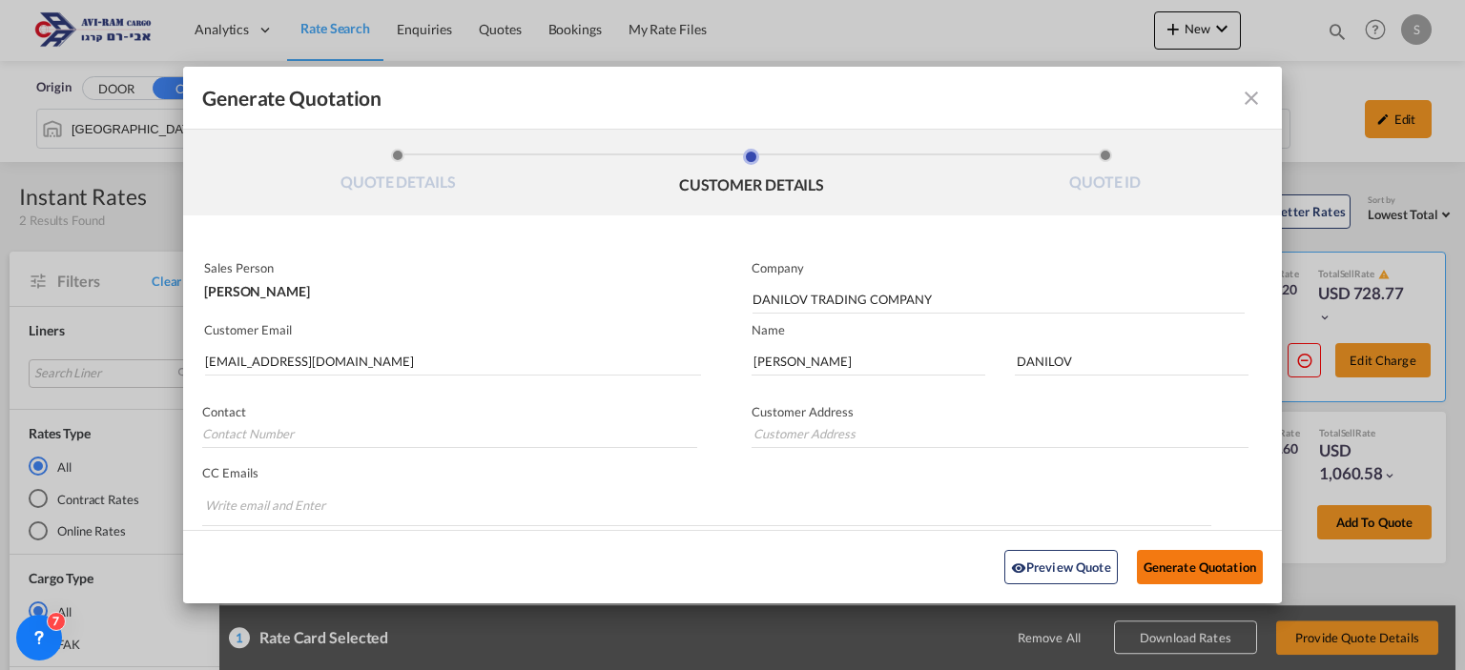
click at [1214, 570] on button "Generate Quotation" at bounding box center [1200, 567] width 126 height 34
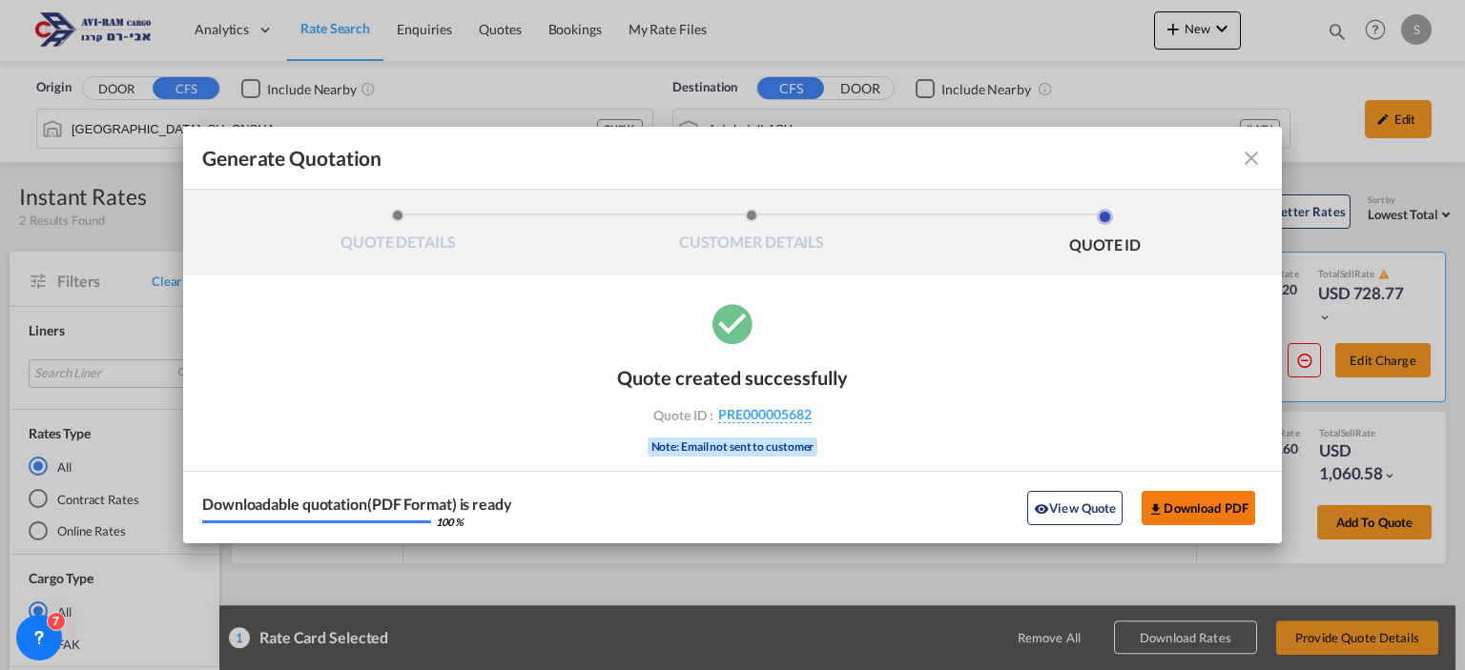
click at [1167, 498] on button "Download PDF" at bounding box center [1198, 508] width 113 height 34
click at [1167, 505] on button "Download PDF" at bounding box center [1198, 508] width 113 height 34
click at [1249, 160] on md-icon "icon-close fg-AAA8AD cursor m-0" at bounding box center [1251, 158] width 23 height 23
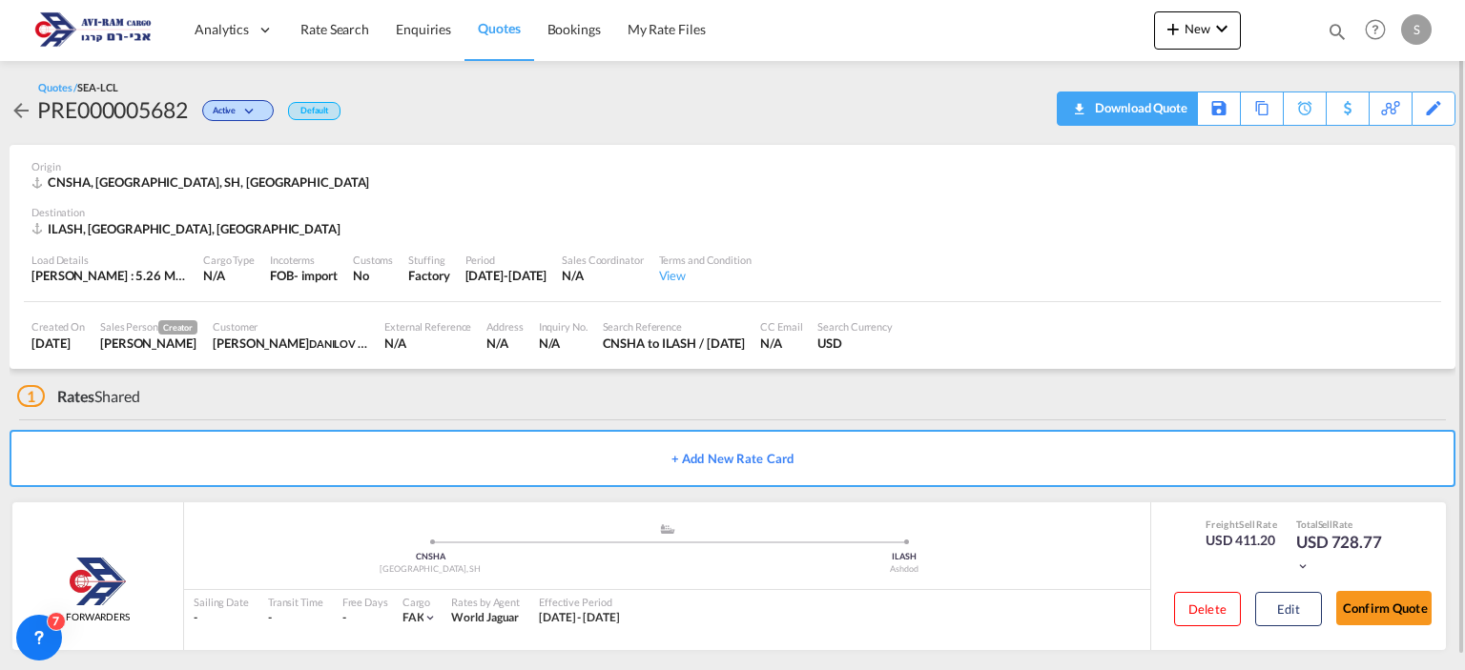
click at [1175, 99] on div "Download Quote" at bounding box center [1138, 108] width 97 height 31
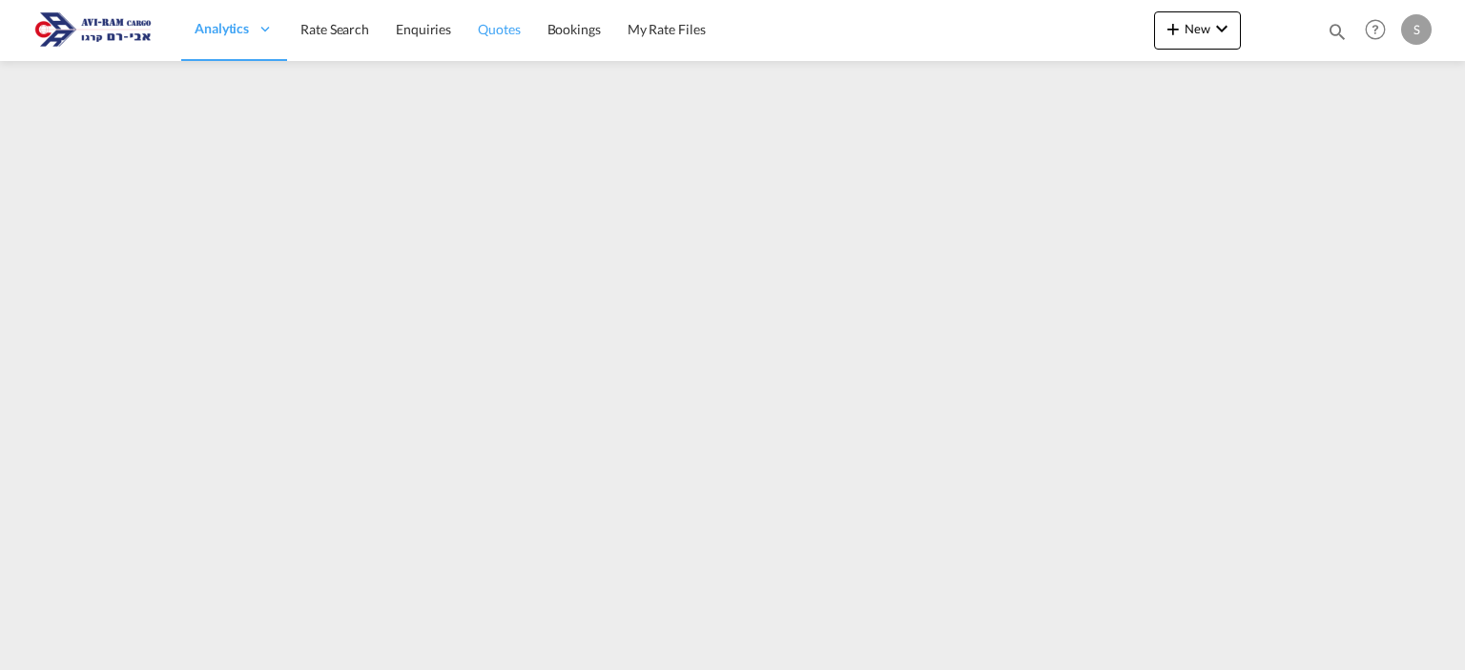
click at [504, 31] on span "Quotes" at bounding box center [499, 29] width 42 height 16
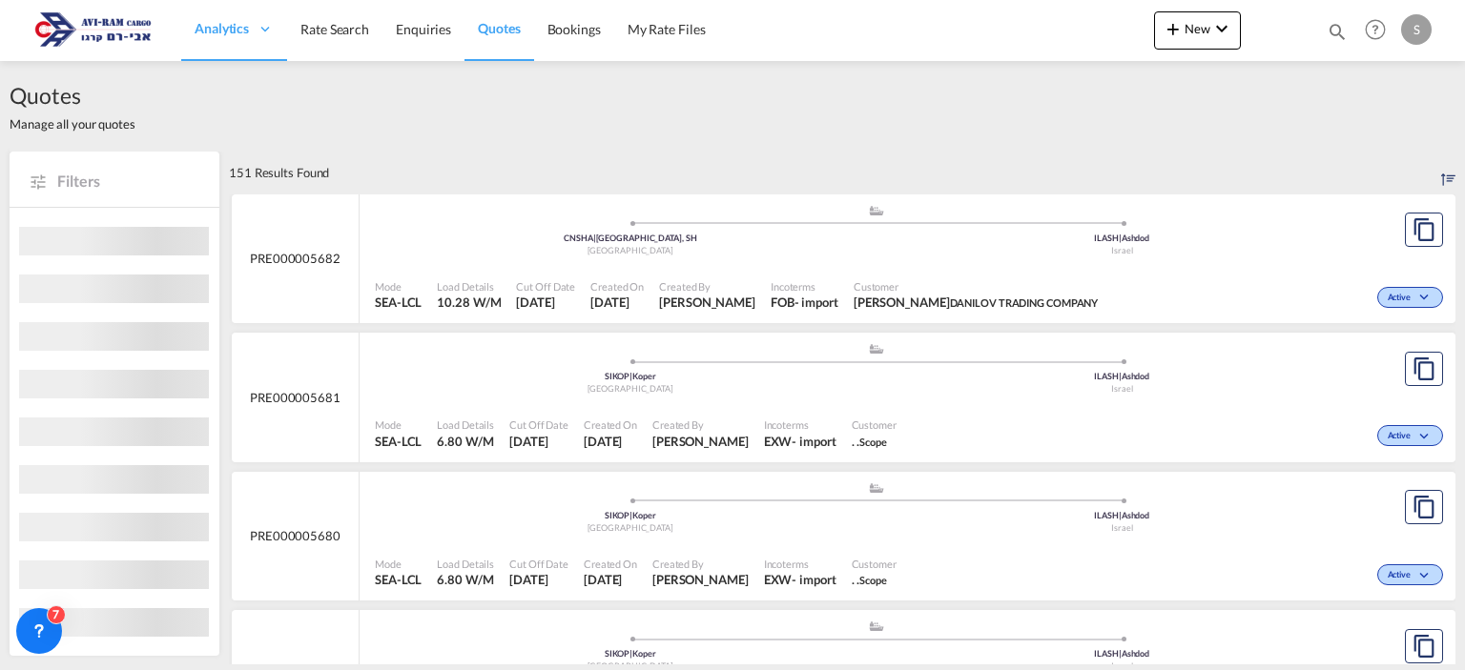
click at [831, 264] on div ".a{fill:#aaa8ad;} .a{fill:#aaa8ad;} CNSHA | [GEOGRAPHIC_DATA], SH China ILASH |…" at bounding box center [876, 235] width 1002 height 62
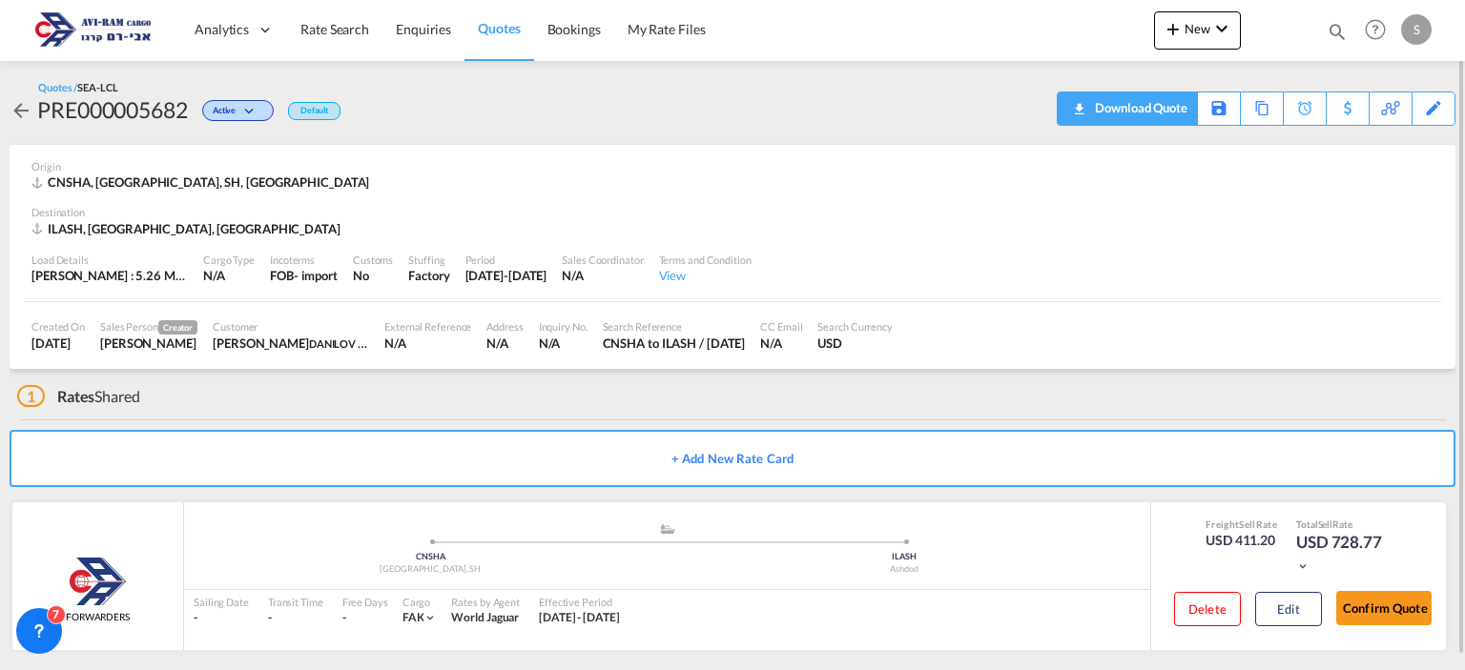
click at [1171, 115] on div "Download Quote" at bounding box center [1138, 108] width 97 height 31
